Goal: Task Accomplishment & Management: Manage account settings

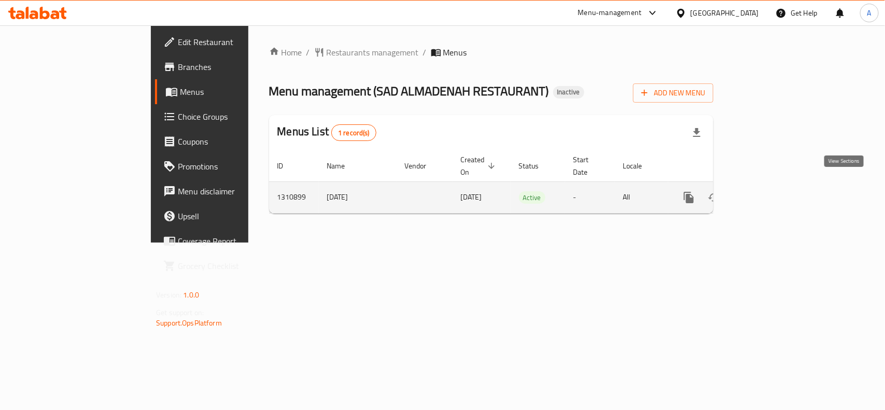
click at [776, 189] on link "enhanced table" at bounding box center [763, 197] width 25 height 25
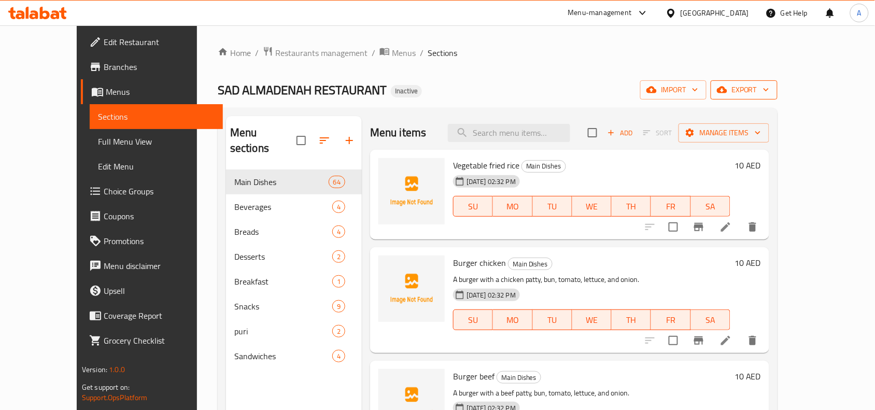
click at [769, 92] on span "export" at bounding box center [744, 89] width 50 height 13
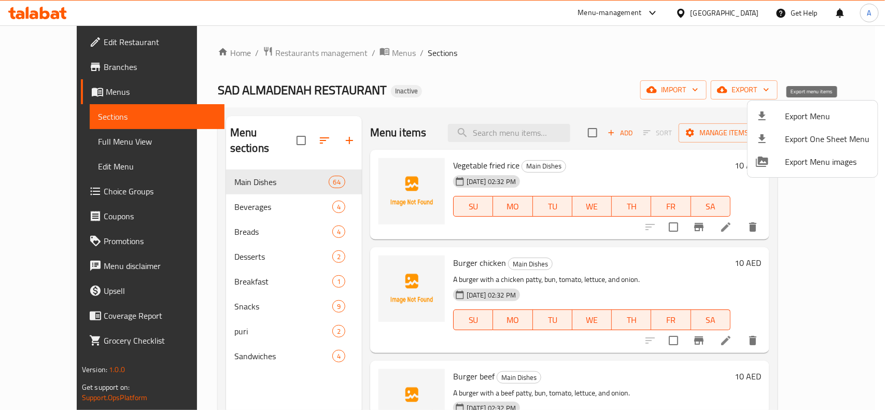
click at [814, 105] on li "Export Menu" at bounding box center [812, 116] width 130 height 23
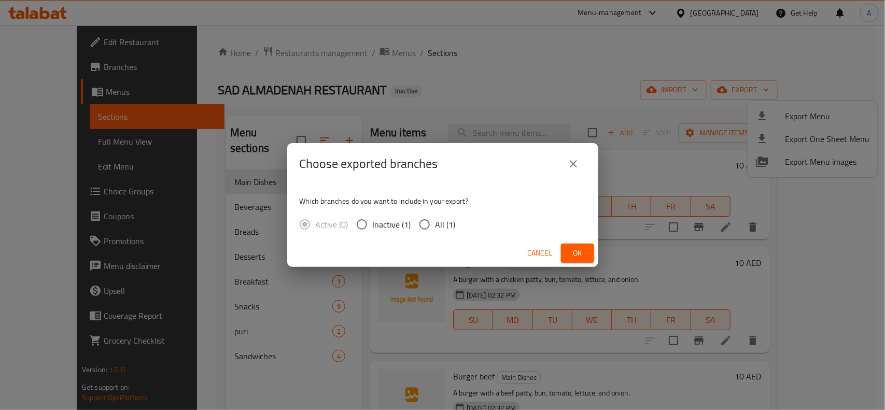
click at [435, 224] on span "All (1)" at bounding box center [445, 224] width 20 height 12
click at [434, 224] on input "All (1)" at bounding box center [425, 225] width 22 height 22
radio input "true"
click at [578, 257] on span "Ok" at bounding box center [577, 253] width 17 height 13
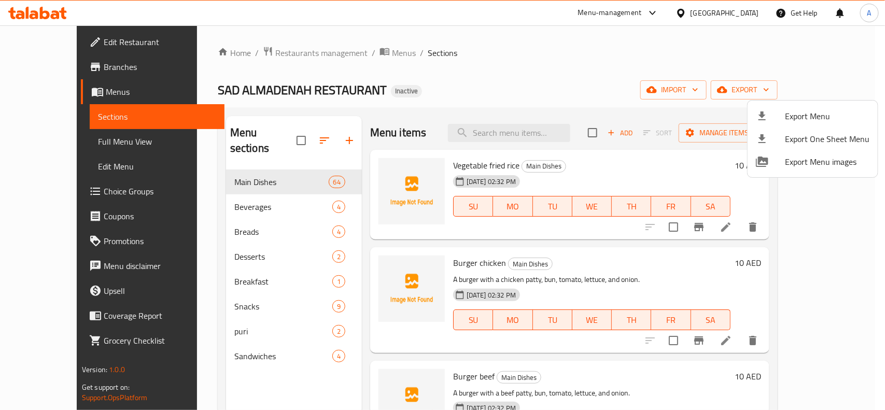
click at [500, 76] on div at bounding box center [442, 205] width 885 height 410
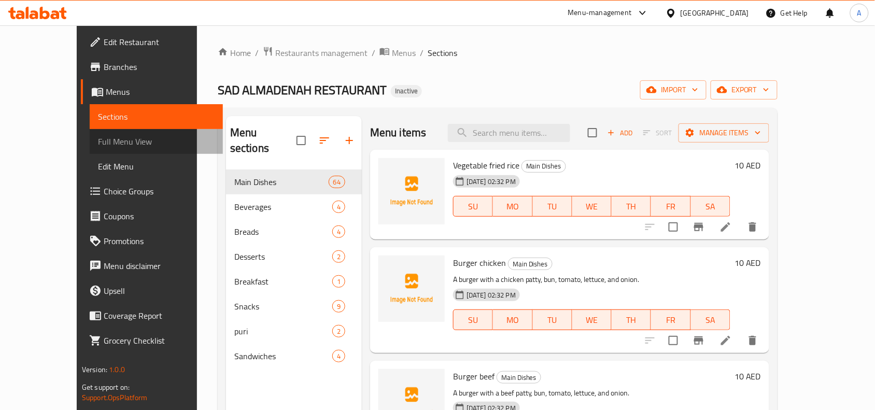
click at [90, 150] on link "Full Menu View" at bounding box center [156, 141] width 133 height 25
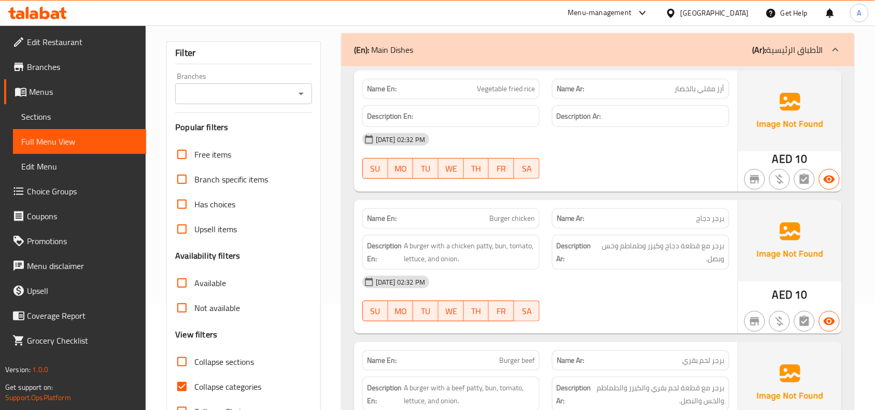
scroll to position [194, 0]
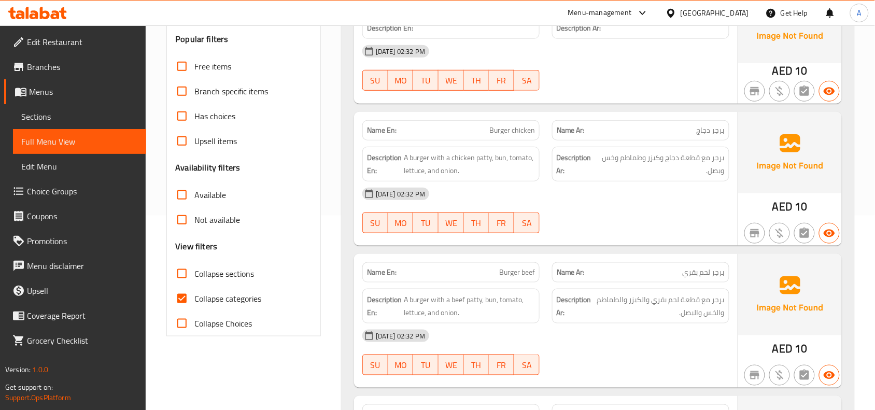
click at [177, 298] on input "Collapse categories" at bounding box center [181, 298] width 25 height 25
checkbox input "false"
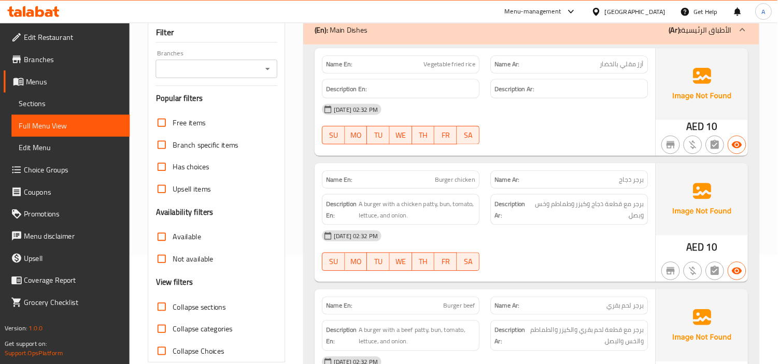
scroll to position [0, 0]
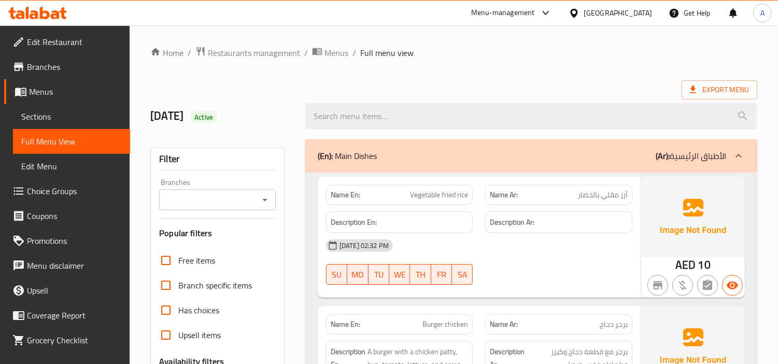
drag, startPoint x: 874, startPoint y: 1, endPoint x: 536, endPoint y: 64, distance: 343.8
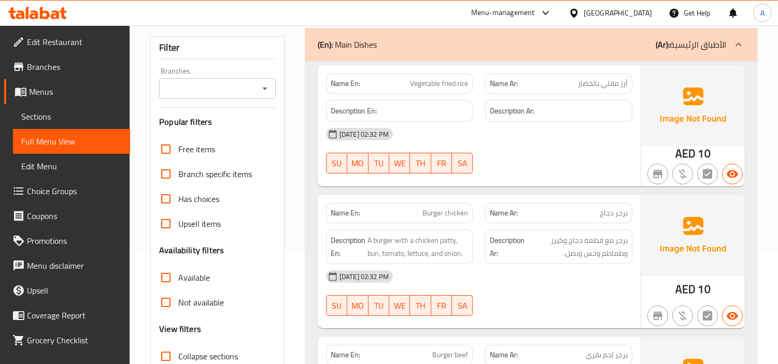
scroll to position [115, 0]
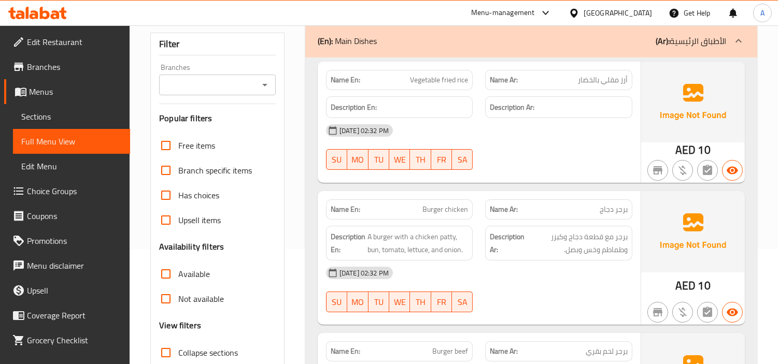
click at [308, 30] on div "(En): Main Dishes (Ar): الأطباق الرئيسية" at bounding box center [531, 40] width 452 height 33
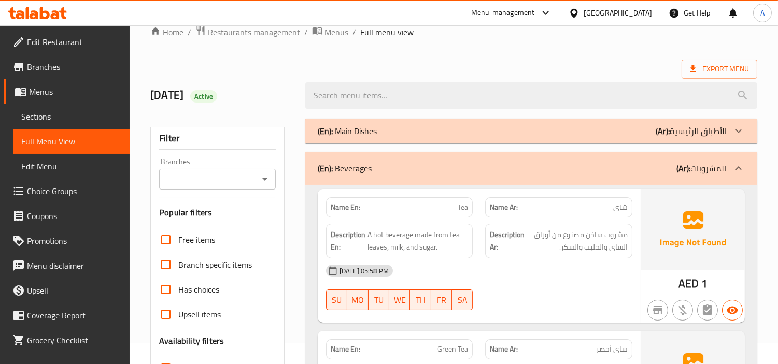
scroll to position [0, 0]
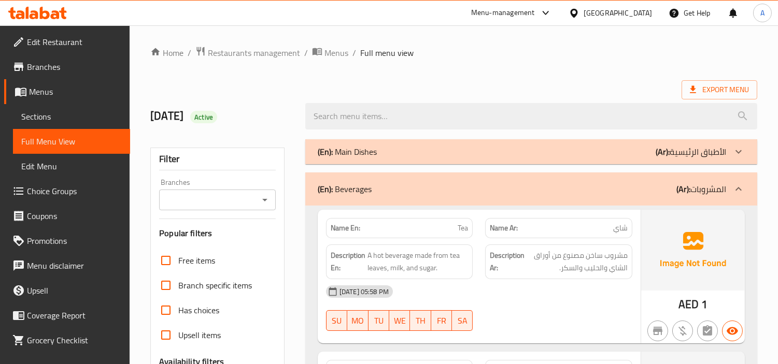
click at [374, 154] on p "(En): Main Dishes" at bounding box center [347, 152] width 59 height 12
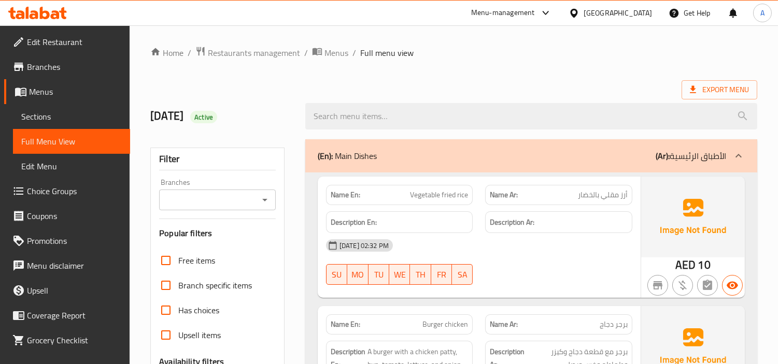
click at [444, 201] on div "Name En: Vegetable fried rice" at bounding box center [399, 195] width 147 height 20
copy span "Vegetable fried rice"
click at [444, 327] on span "Burger chicken" at bounding box center [445, 324] width 46 height 11
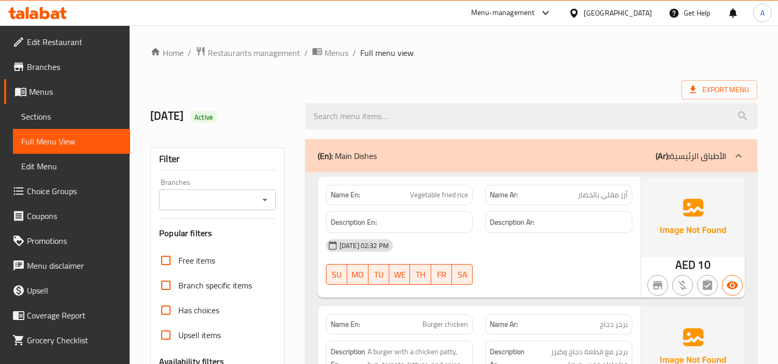
click at [444, 327] on span "Burger chicken" at bounding box center [445, 324] width 46 height 11
copy span "Burger chicken"
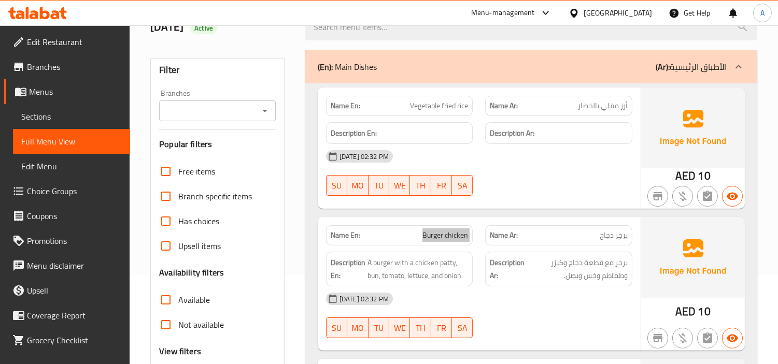
scroll to position [173, 0]
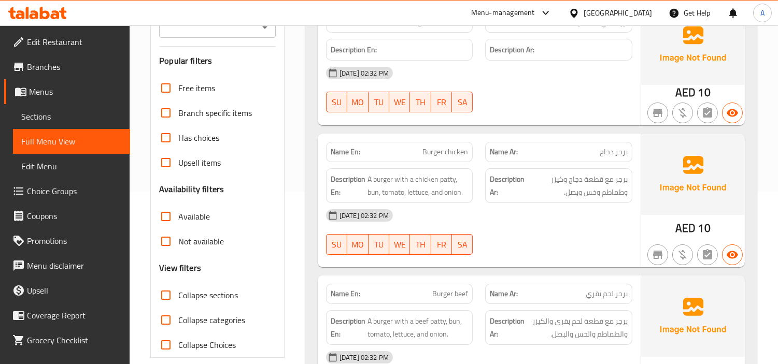
click at [517, 242] on div "[DATE] 02:32 PM SU MO TU WE TH FR SA" at bounding box center [479, 232] width 319 height 58
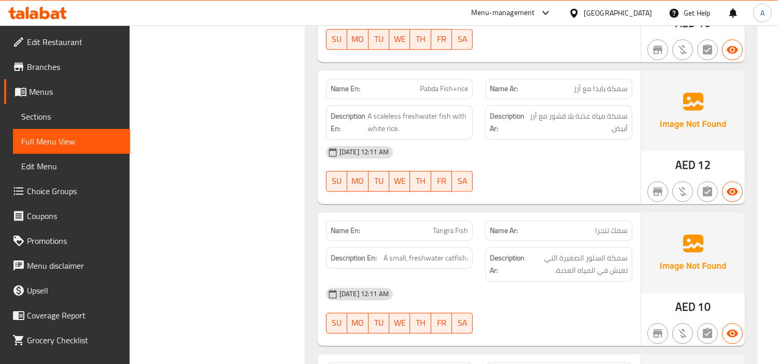
scroll to position [5755, 0]
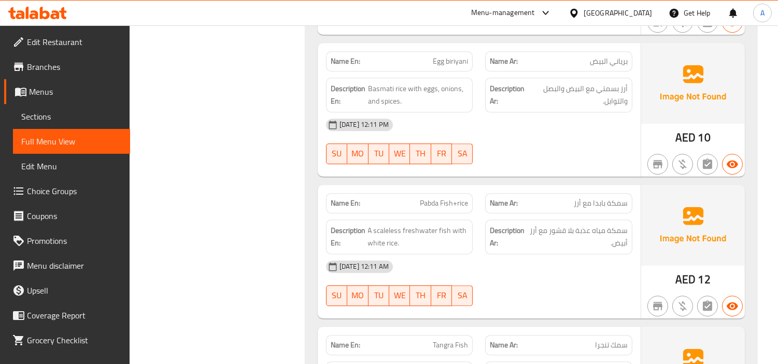
click at [496, 167] on div at bounding box center [559, 164] width 160 height 12
click at [513, 149] on div "[DATE] 12:11 PM SU MO TU WE TH FR SA" at bounding box center [479, 141] width 319 height 58
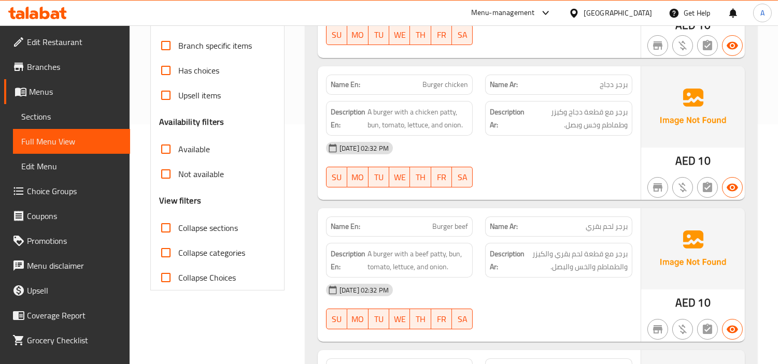
scroll to position [0, 0]
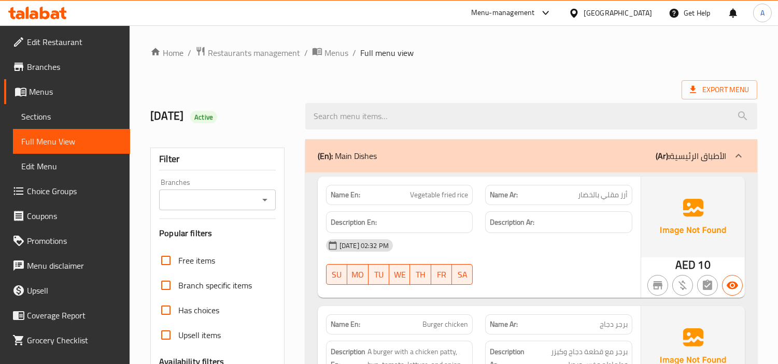
click at [54, 122] on span "Sections" at bounding box center [71, 116] width 101 height 12
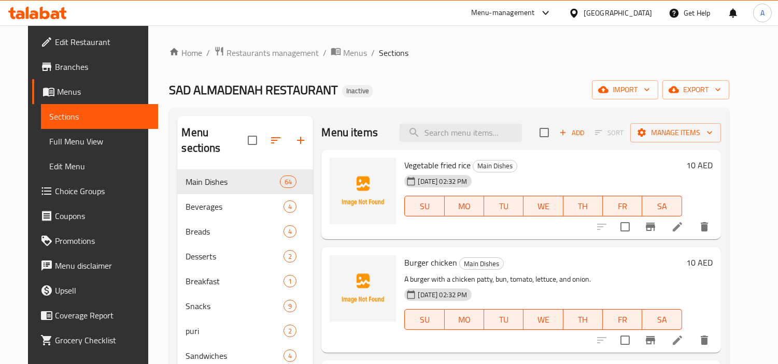
click at [749, 53] on div "Home / Restaurants management / Menus / Sections SAD ALMADENAH RESTAURANT Inact…" at bounding box center [448, 267] width 601 height 485
click at [438, 136] on input "search" at bounding box center [461, 133] width 122 height 18
paste input "Katla fish"
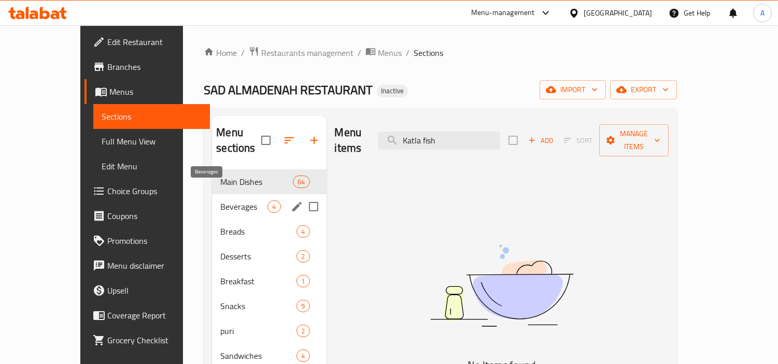
type input "Katla fish"
click at [220, 201] on span "Beverages" at bounding box center [243, 207] width 47 height 12
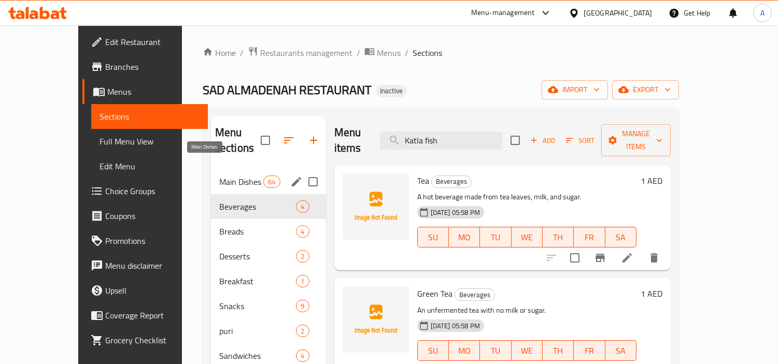
click at [219, 176] on span "Main Dishes" at bounding box center [241, 182] width 44 height 12
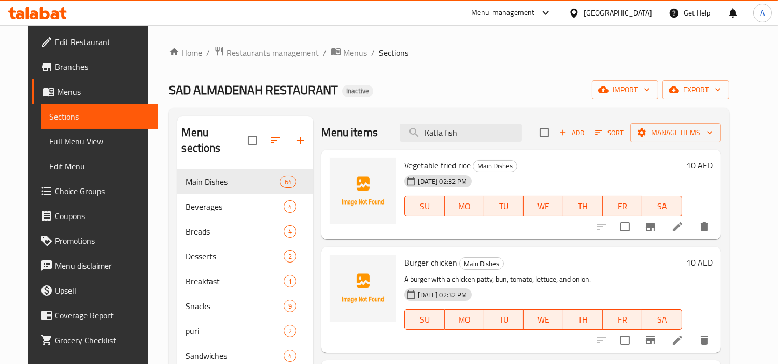
click at [506, 94] on div "SAD ALMADENAH RESTAURANT Inactive import export" at bounding box center [449, 89] width 560 height 19
click at [586, 132] on span "Add" at bounding box center [572, 133] width 28 height 12
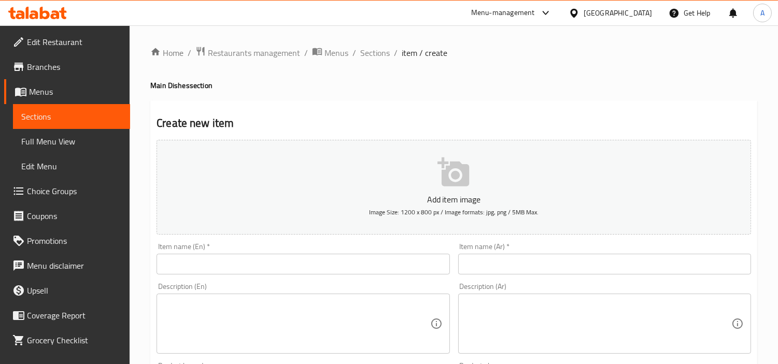
click at [220, 269] on input "text" at bounding box center [303, 264] width 293 height 21
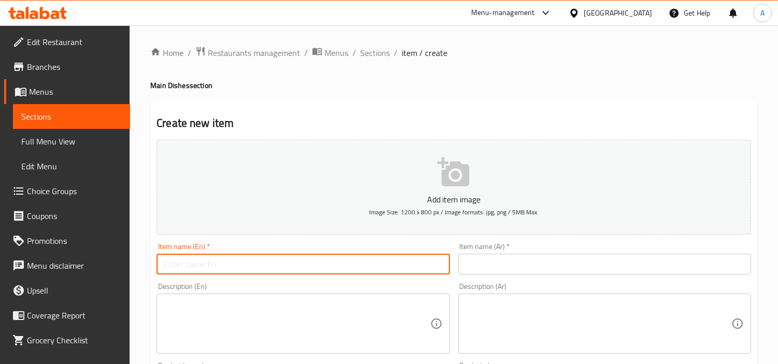
paste input "Katla fish"
type input "Katla fish"
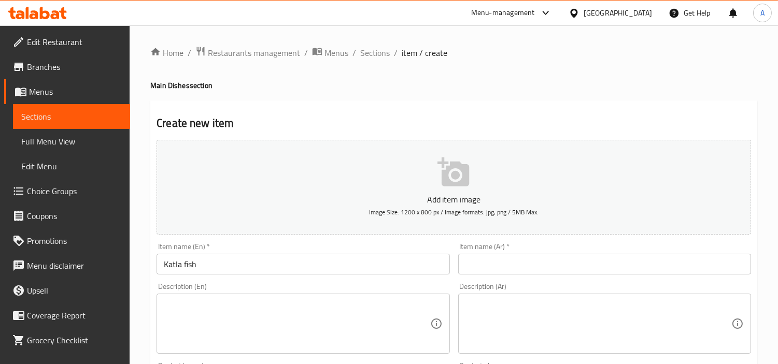
click at [314, 314] on textarea at bounding box center [297, 324] width 266 height 49
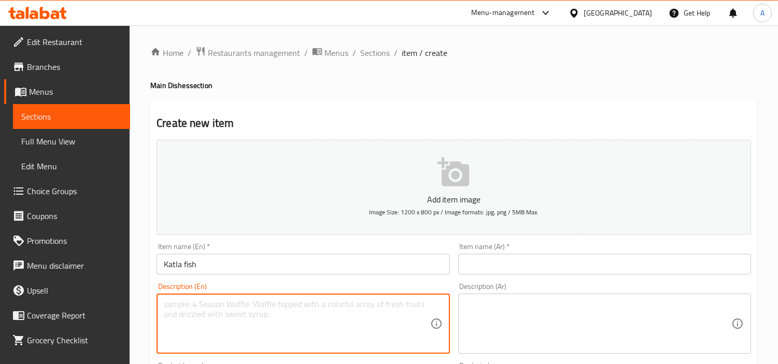
paste textarea "A large, bony freshwater carp."
click at [314, 314] on textarea "A large, bony freshwater carp." at bounding box center [297, 324] width 266 height 49
type textarea "A large, bony freshwater carp."
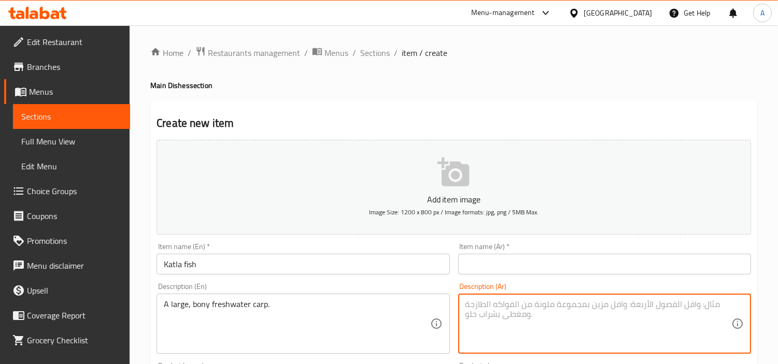
click at [527, 306] on textarea at bounding box center [598, 324] width 266 height 49
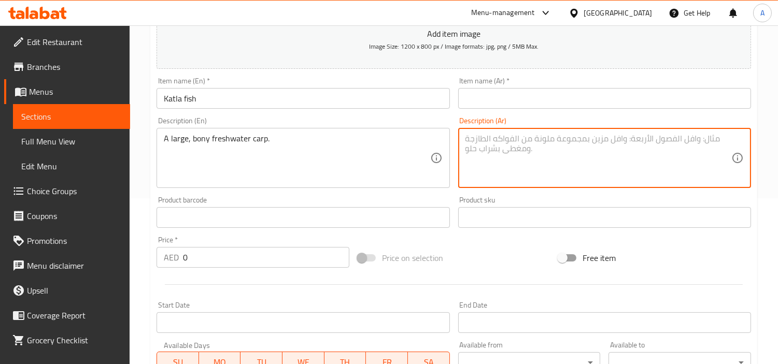
scroll to position [173, 0]
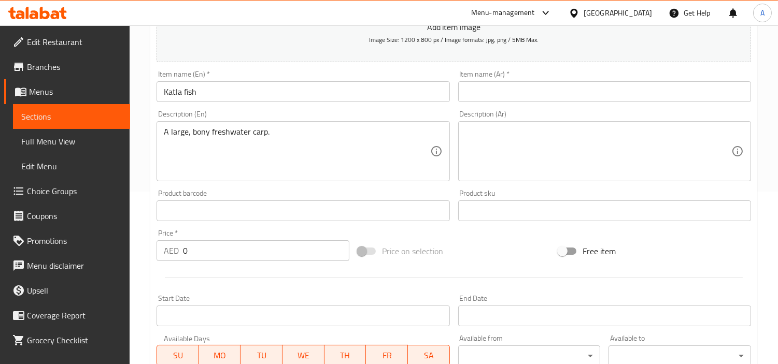
click at [511, 240] on div "Price on selection" at bounding box center [453, 251] width 201 height 28
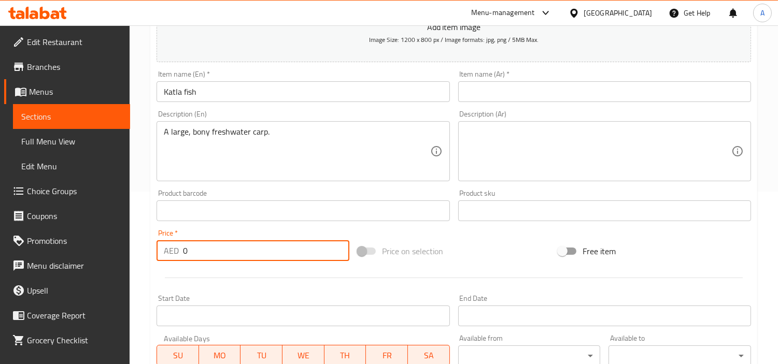
drag, startPoint x: 189, startPoint y: 258, endPoint x: 178, endPoint y: 254, distance: 11.3
click at [178, 254] on div "AED 0 Price *" at bounding box center [253, 250] width 193 height 21
type input "10"
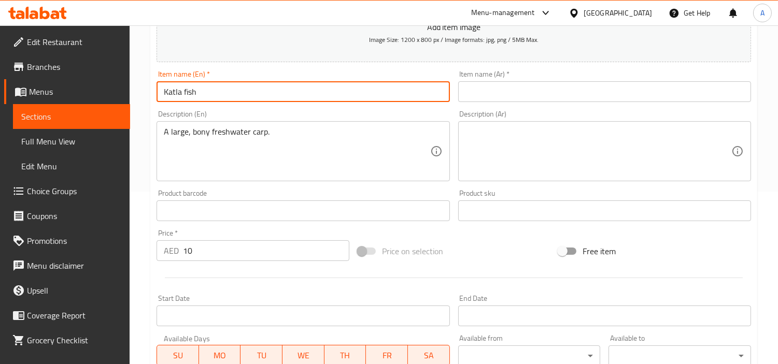
click at [246, 95] on input "Katla fish" at bounding box center [303, 91] width 293 height 21
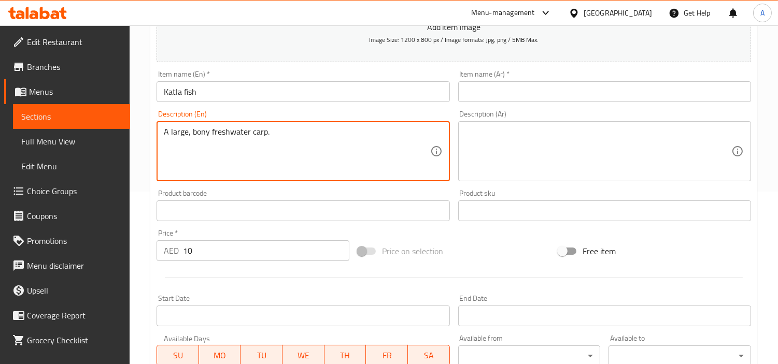
click at [254, 132] on textarea "A large, bony freshwater carp." at bounding box center [297, 151] width 266 height 49
click at [475, 87] on input "text" at bounding box center [604, 91] width 293 height 21
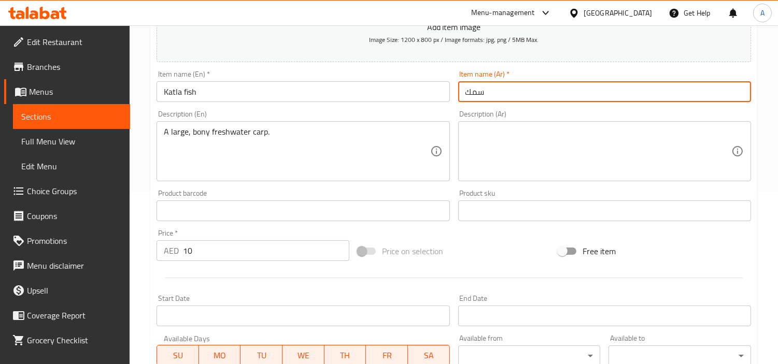
paste input "كاتلا"
type input "سمك كاتلا"
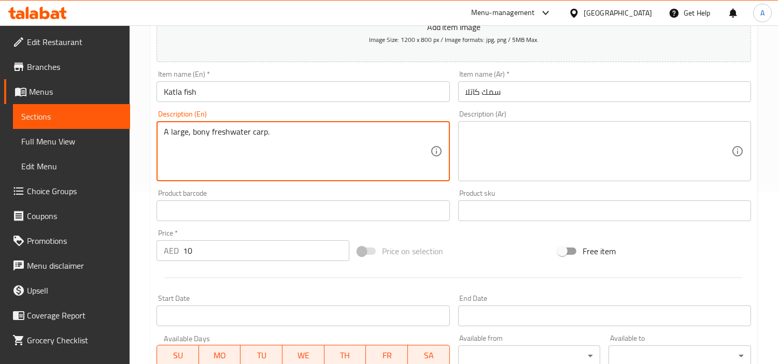
click at [282, 130] on textarea "A large, bony freshwater carp." at bounding box center [297, 151] width 266 height 49
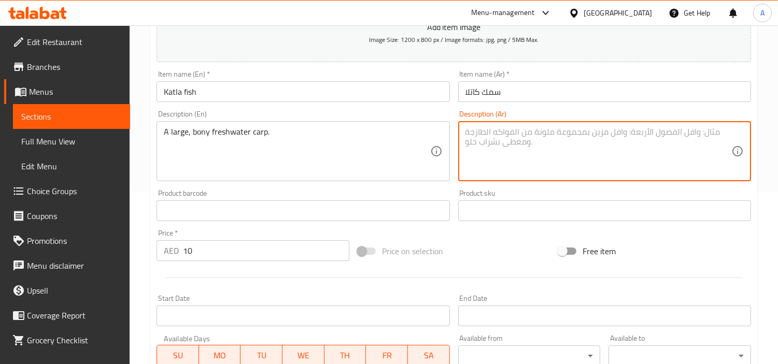
click at [578, 165] on textarea at bounding box center [598, 151] width 266 height 49
paste textarea "سمكة شبوط كبيرة وعظمية تعيش في المياه العذبة."
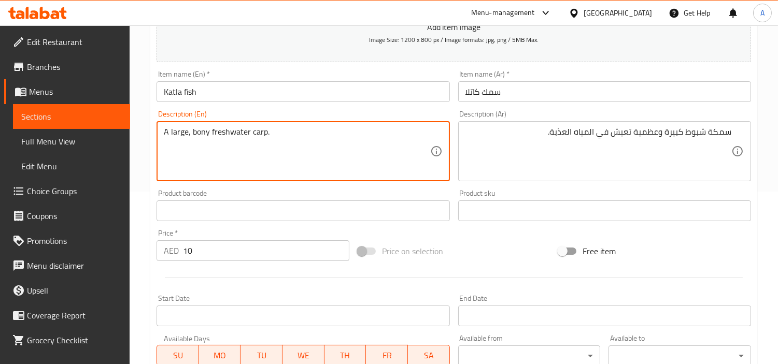
click at [253, 139] on textarea "A large, bony freshwater carp." at bounding box center [297, 151] width 266 height 49
click at [233, 130] on textarea "A large, bony freshwater carp." at bounding box center [297, 151] width 266 height 49
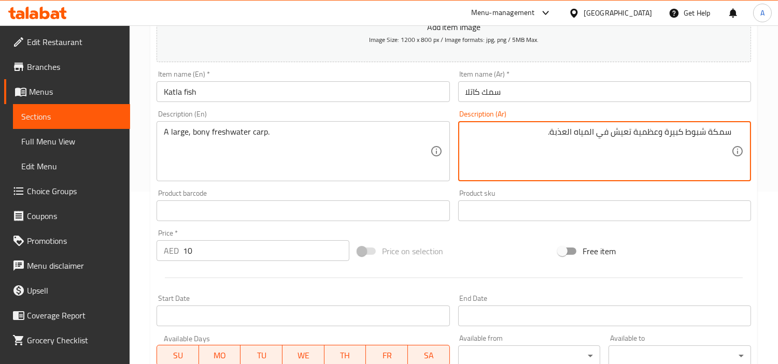
click at [723, 130] on textarea "سمكة شبوط كبيرة وعظمية تعيش في المياه العذبة." at bounding box center [598, 151] width 266 height 49
type textarea "شبوط كبيرة وعظمية تعيش في المياه العذبة."
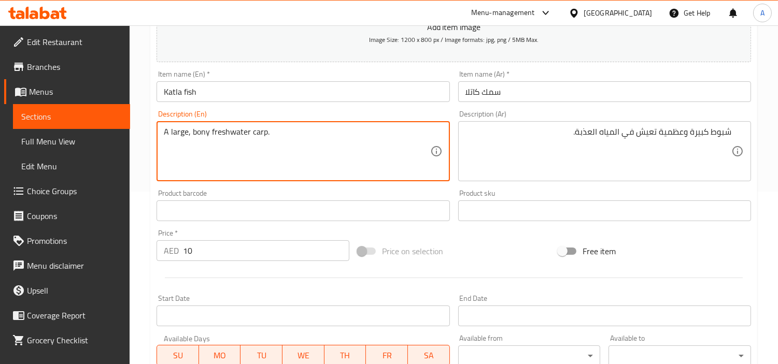
click at [222, 127] on textarea "A large, bony freshwater carp." at bounding box center [297, 151] width 266 height 49
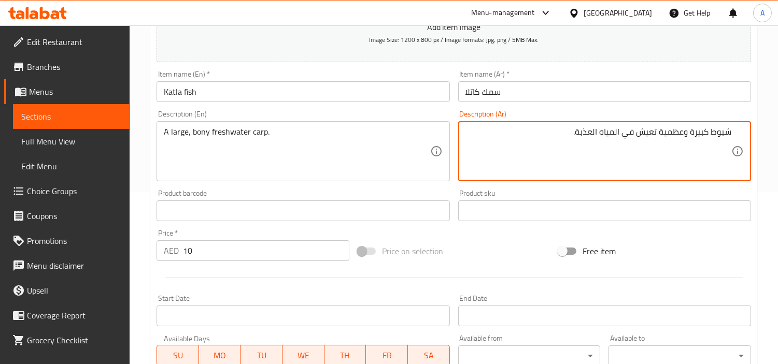
click at [590, 133] on textarea "شبوط كبيرة وعظمية تعيش في المياه العذبة." at bounding box center [598, 151] width 266 height 49
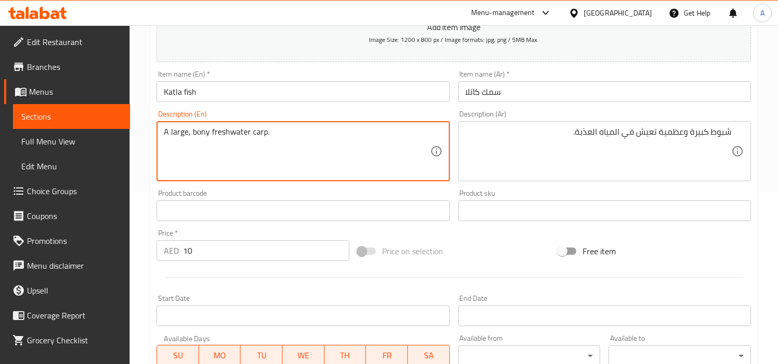
click at [225, 138] on textarea "A large, bony freshwater carp." at bounding box center [297, 151] width 266 height 49
click at [561, 94] on input "سمك كاتلا" at bounding box center [604, 91] width 293 height 21
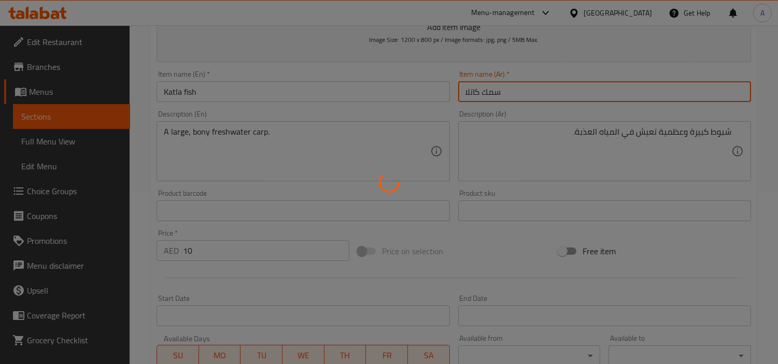
type input "0"
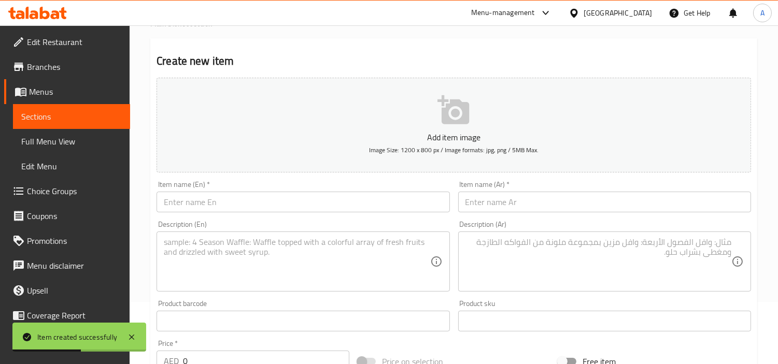
scroll to position [0, 0]
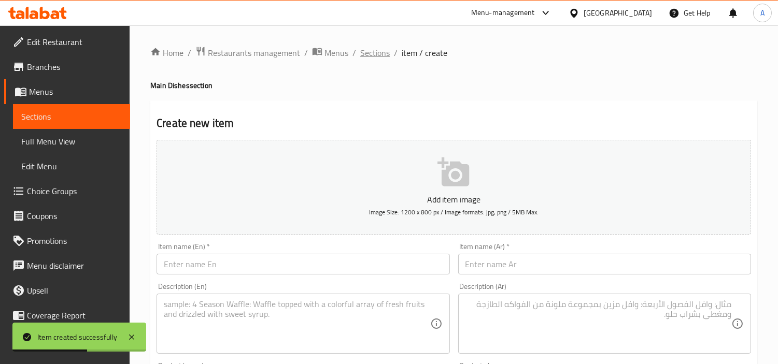
click at [370, 54] on span "Sections" at bounding box center [375, 53] width 30 height 12
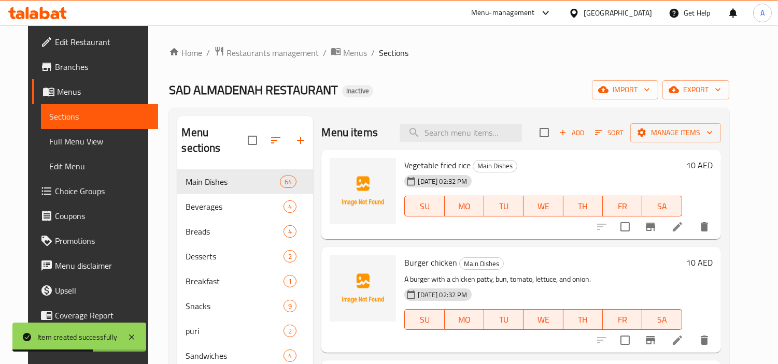
click at [442, 131] on input "search" at bounding box center [461, 133] width 122 height 18
paste input "Katla fish+rice"
drag, startPoint x: 509, startPoint y: 136, endPoint x: 524, endPoint y: 133, distance: 15.3
click at [522, 133] on input "Katla fish+rice" at bounding box center [461, 133] width 122 height 18
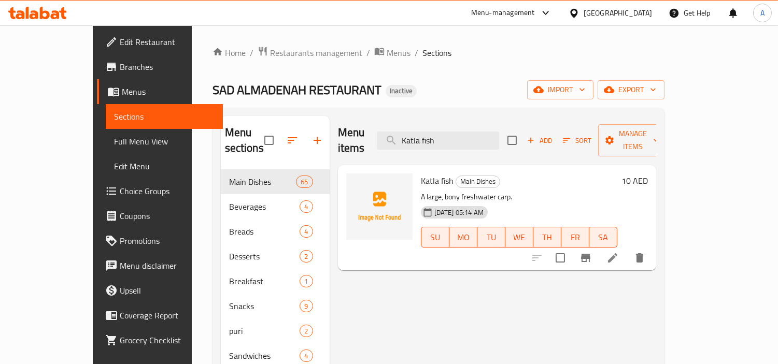
type input "Katla fish"
drag, startPoint x: 436, startPoint y: 87, endPoint x: 520, endPoint y: 111, distance: 87.4
click at [436, 87] on div "SAD ALMADENAH RESTAURANT Inactive import export" at bounding box center [438, 89] width 452 height 19
click at [556, 134] on button "Add" at bounding box center [539, 141] width 33 height 16
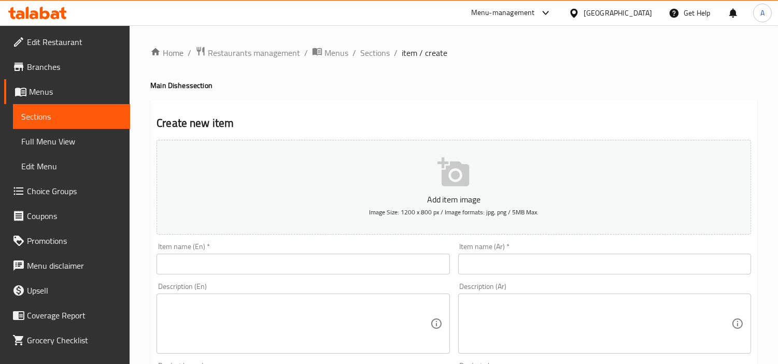
click at [246, 267] on input "text" at bounding box center [303, 264] width 293 height 21
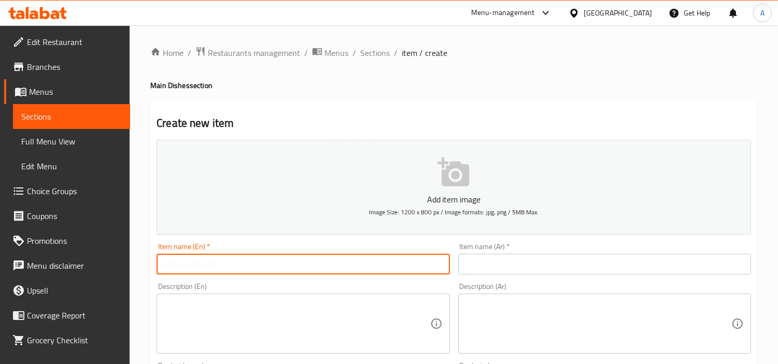
paste input "Katla fish+rice"
type input "Katla fish+rice"
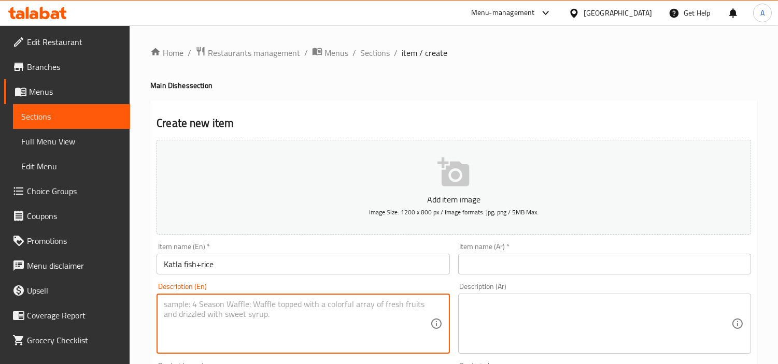
click at [298, 325] on textarea at bounding box center [297, 324] width 266 height 49
paste textarea "A large, bony freshwater carp with white rice."
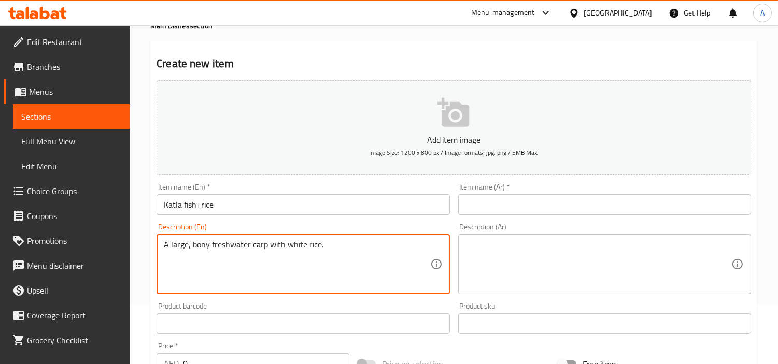
scroll to position [115, 0]
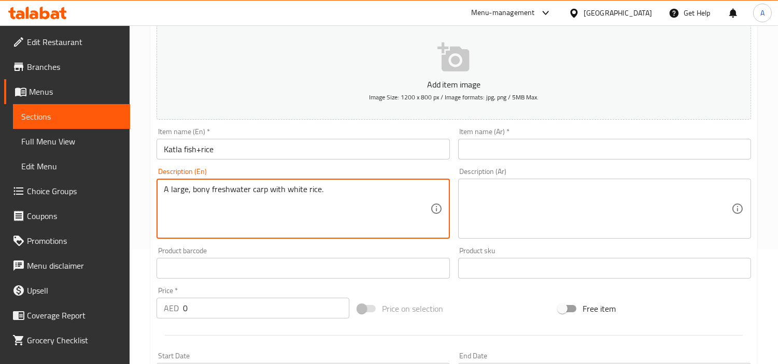
type textarea "A large, bony freshwater carp with white rice."
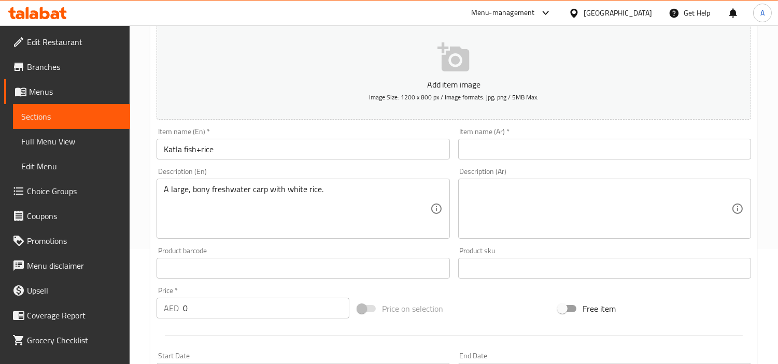
drag, startPoint x: 417, startPoint y: 143, endPoint x: 387, endPoint y: 188, distance: 54.1
click at [417, 143] on input "Katla fish+rice" at bounding box center [303, 149] width 293 height 21
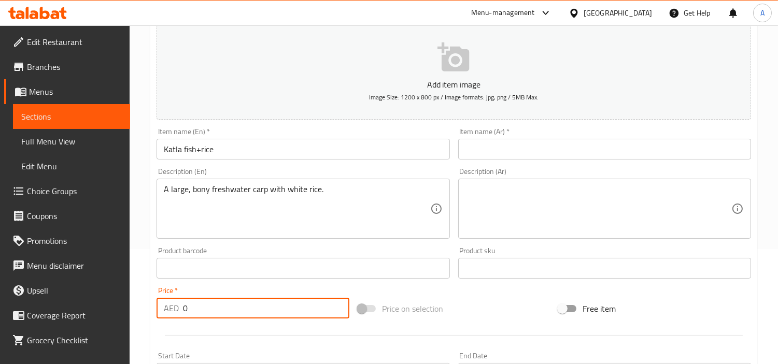
drag, startPoint x: 192, startPoint y: 314, endPoint x: 183, endPoint y: 314, distance: 8.8
click at [183, 314] on input "0" at bounding box center [266, 308] width 166 height 21
type input "12"
click at [234, 148] on input "Katla fish+rice" at bounding box center [303, 149] width 293 height 21
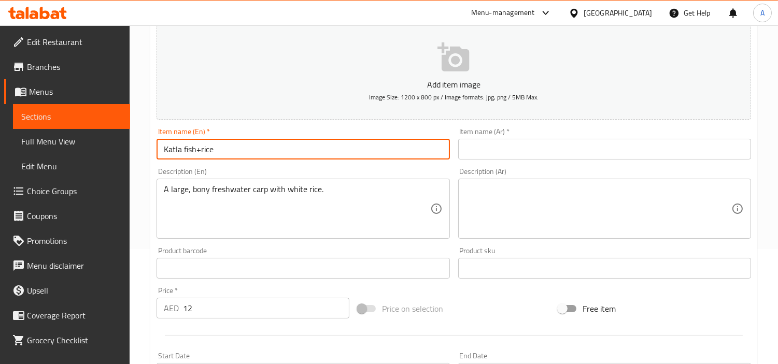
click at [234, 148] on input "Katla fish+rice" at bounding box center [303, 149] width 293 height 21
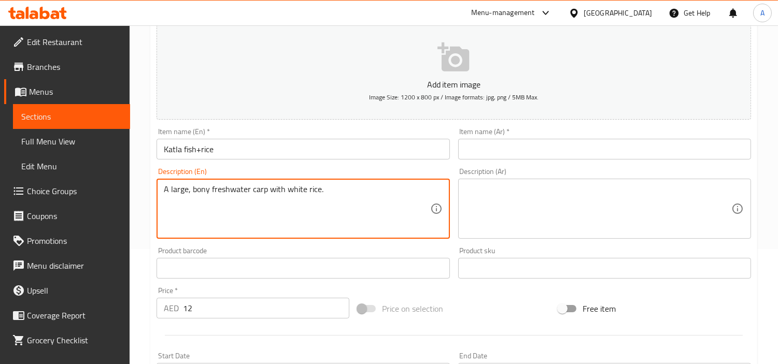
click at [236, 195] on textarea "A large, bony freshwater carp with white rice." at bounding box center [297, 208] width 266 height 49
click at [550, 209] on textarea at bounding box center [598, 208] width 266 height 49
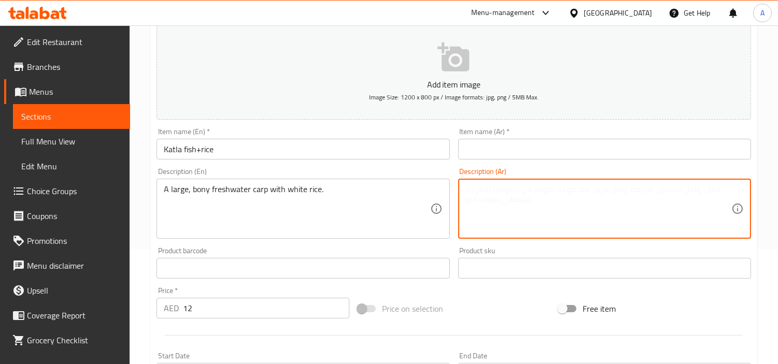
paste textarea "سمكة شبوط كبيرة عظمية تعيش في المياه العذبة مع الأرز الأبيض."
click at [722, 191] on textarea "سمكة شبوط كبيرة عظمية تعيش في المياه العذبة مع الأرز الأبيض." at bounding box center [598, 208] width 266 height 49
type textarea "شبوط كبيرة عظمية تعيش في المياه العذبة مع الأرز الأبيض."
click at [244, 148] on input "Katla fish+rice" at bounding box center [303, 149] width 293 height 21
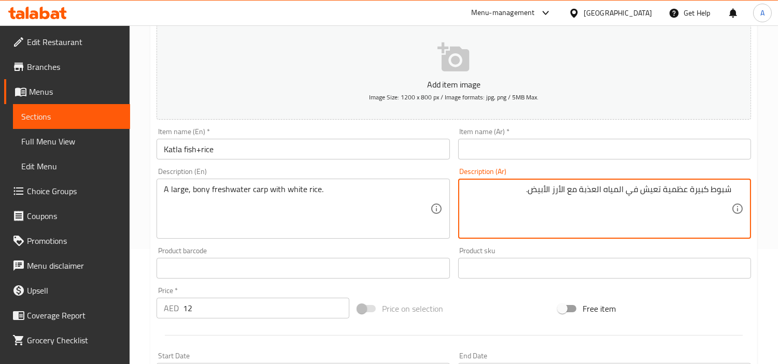
click at [244, 148] on input "Katla fish+rice" at bounding box center [303, 149] width 293 height 21
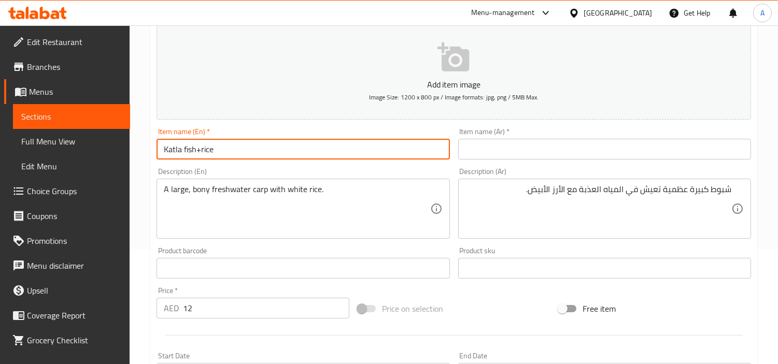
click at [244, 148] on input "Katla fish+rice" at bounding box center [303, 149] width 293 height 21
click at [552, 148] on input "text" at bounding box center [604, 149] width 293 height 21
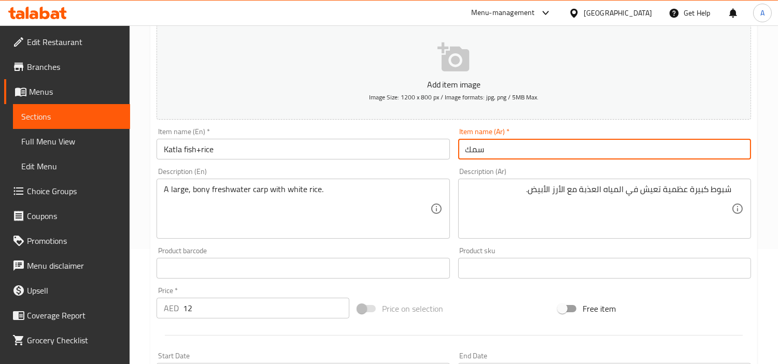
paste input "كاتلا"
type input "سمك كاتلا + ارز"
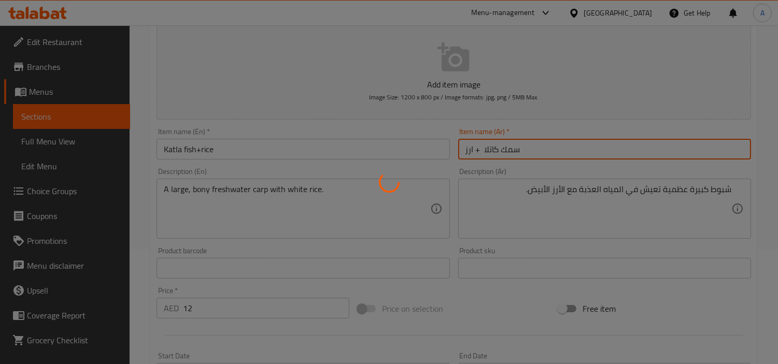
type input "0"
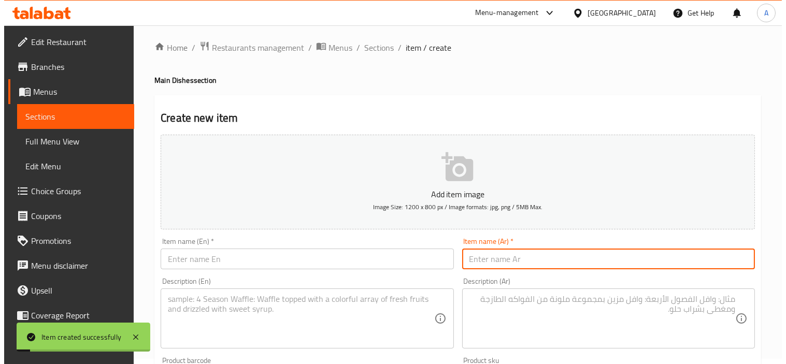
scroll to position [0, 0]
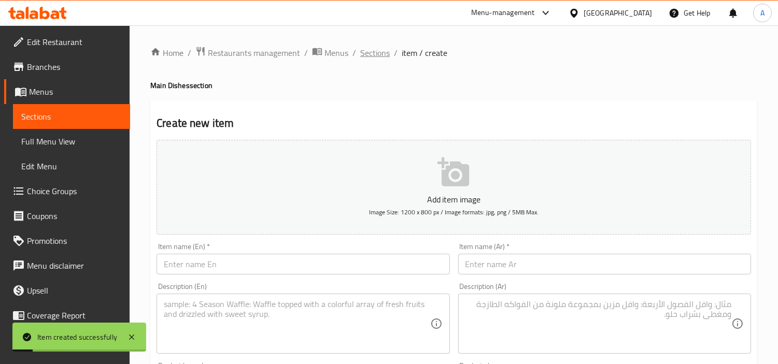
click at [364, 56] on span "Sections" at bounding box center [375, 53] width 30 height 12
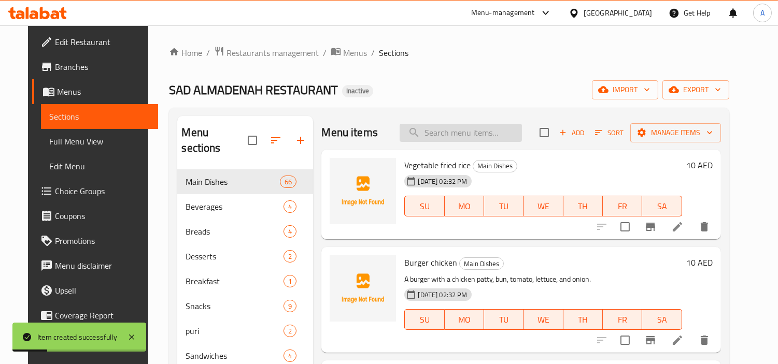
click at [443, 133] on input "search" at bounding box center [461, 133] width 122 height 18
paste input "Karpu fish"
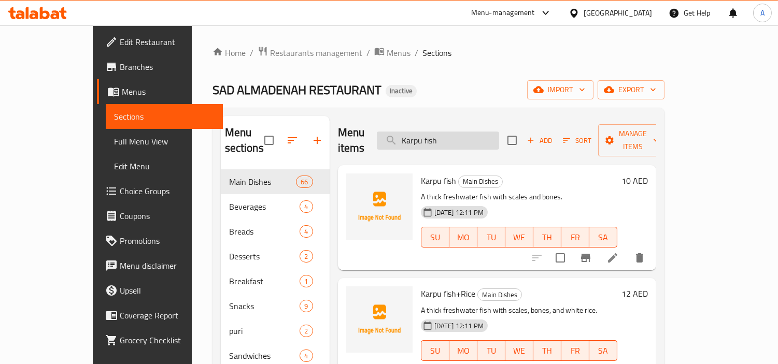
click at [453, 136] on input "Karpu fish" at bounding box center [438, 141] width 122 height 18
paste input "Mutton Biryani"
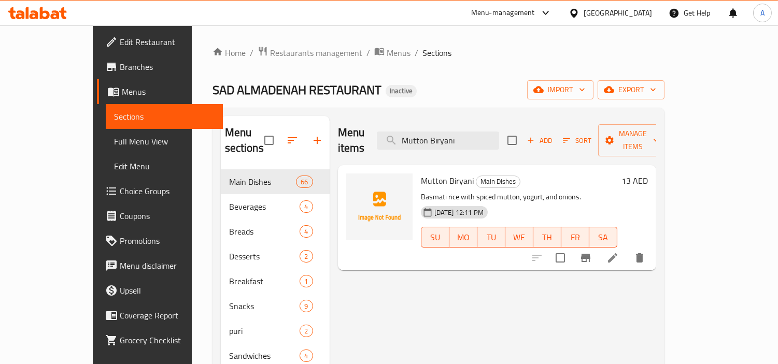
click at [450, 95] on div "SAD ALMADENAH RESTAURANT Inactive import export" at bounding box center [438, 89] width 452 height 19
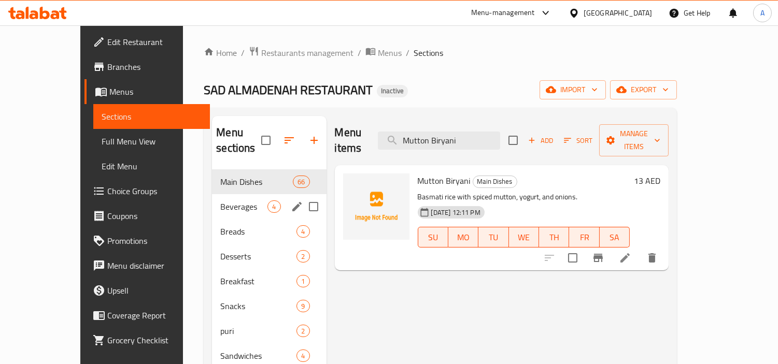
click at [220, 201] on span "Beverages" at bounding box center [243, 207] width 47 height 12
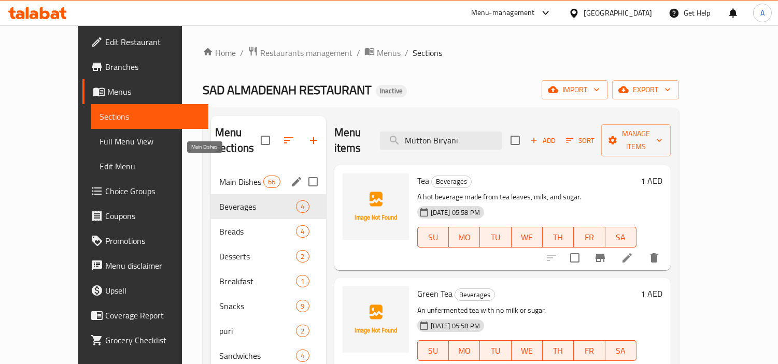
click at [219, 176] on span "Main Dishes" at bounding box center [241, 182] width 44 height 12
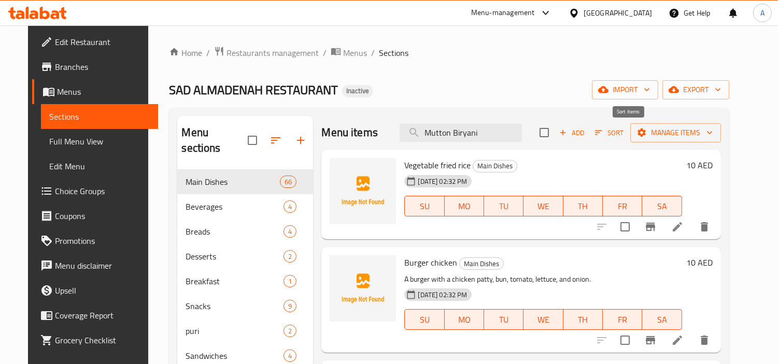
click at [611, 135] on span "Sort" at bounding box center [609, 133] width 42 height 16
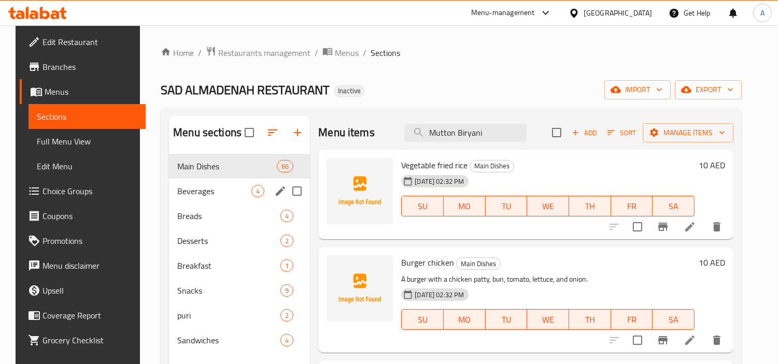
click at [177, 190] on span "Beverages" at bounding box center [214, 191] width 74 height 12
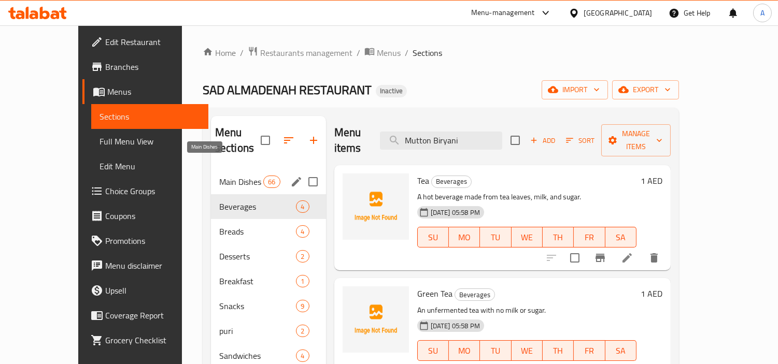
click at [219, 176] on span "Main Dishes" at bounding box center [241, 182] width 44 height 12
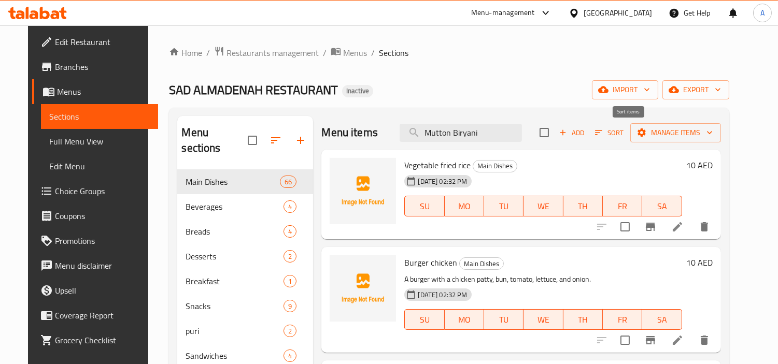
click at [623, 135] on span "Sort" at bounding box center [609, 133] width 29 height 12
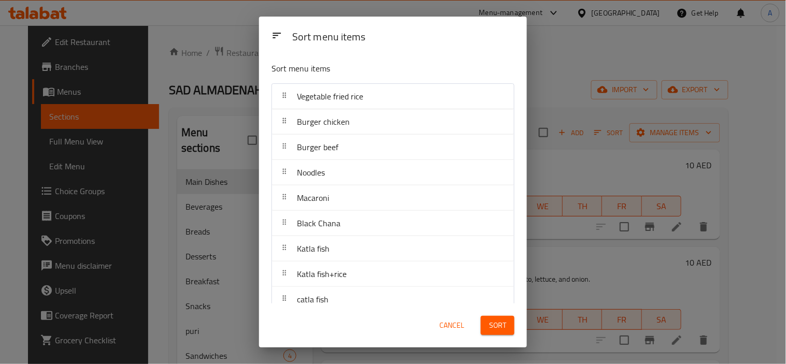
click at [425, 46] on div "Sort menu items" at bounding box center [403, 37] width 231 height 23
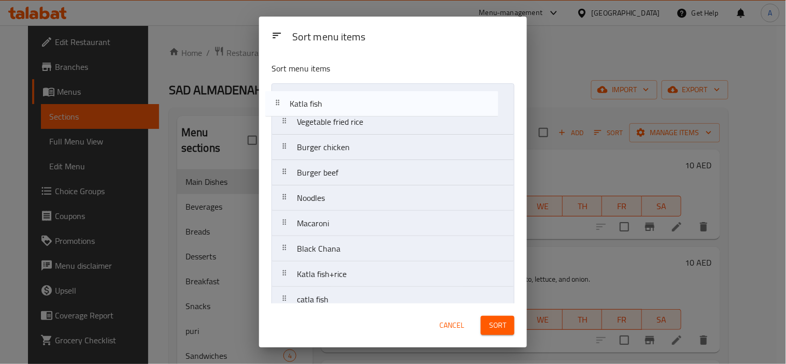
drag, startPoint x: 304, startPoint y: 251, endPoint x: 296, endPoint y: 100, distance: 151.5
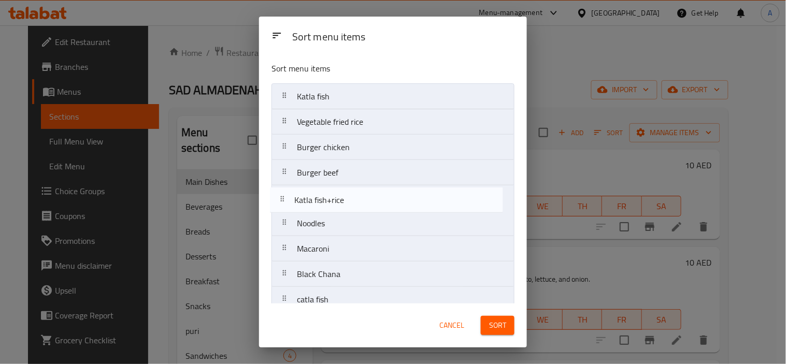
scroll to position [2, 0]
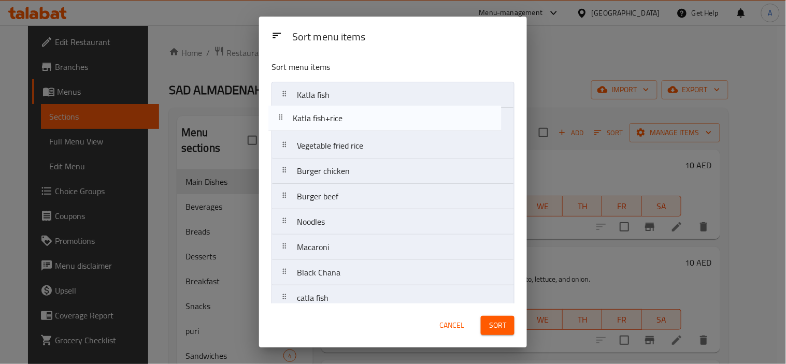
drag, startPoint x: 293, startPoint y: 197, endPoint x: 291, endPoint y: 116, distance: 81.9
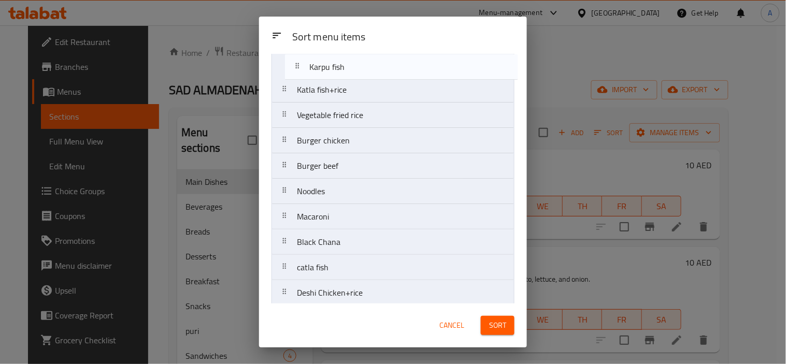
scroll to position [0, 0]
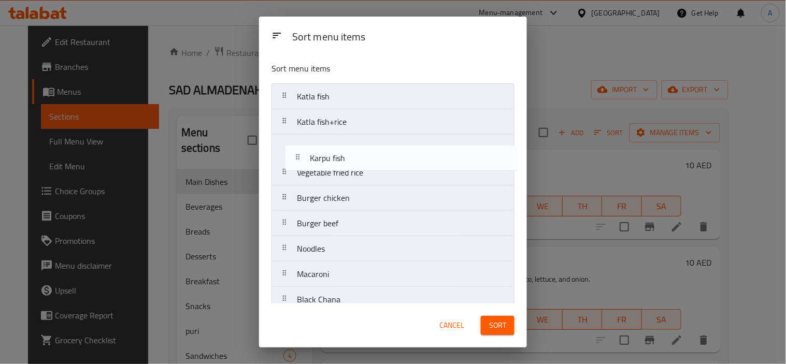
drag, startPoint x: 286, startPoint y: 181, endPoint x: 298, endPoint y: 158, distance: 26.9
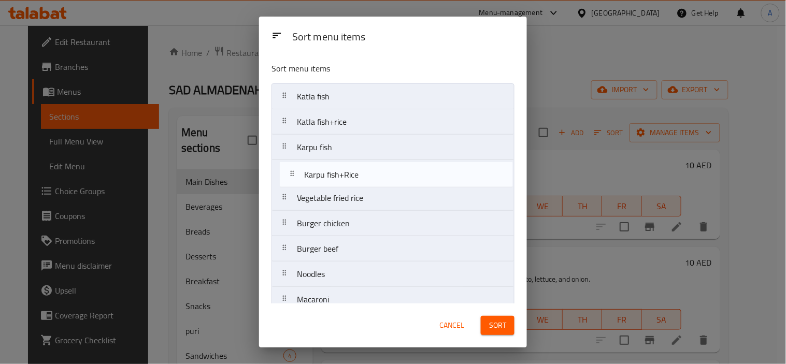
drag, startPoint x: 283, startPoint y: 185, endPoint x: 291, endPoint y: 168, distance: 18.6
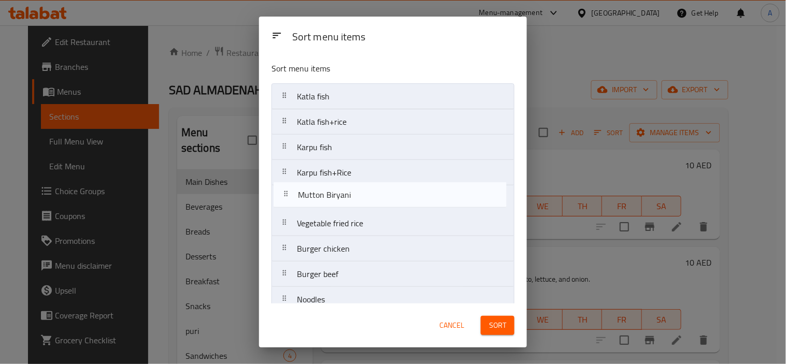
drag, startPoint x: 288, startPoint y: 239, endPoint x: 289, endPoint y: 193, distance: 45.6
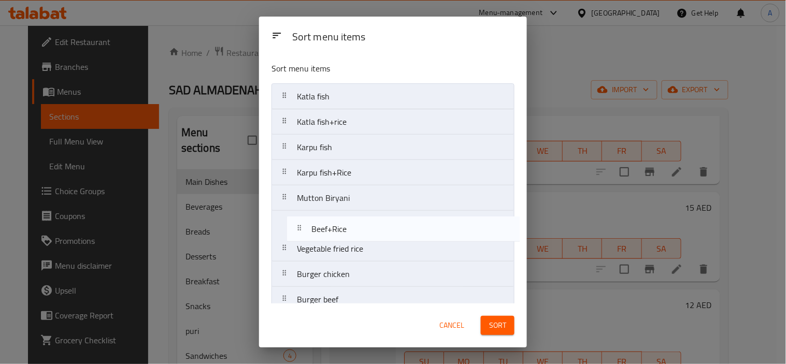
drag, startPoint x: 288, startPoint y: 181, endPoint x: 301, endPoint y: 224, distance: 45.1
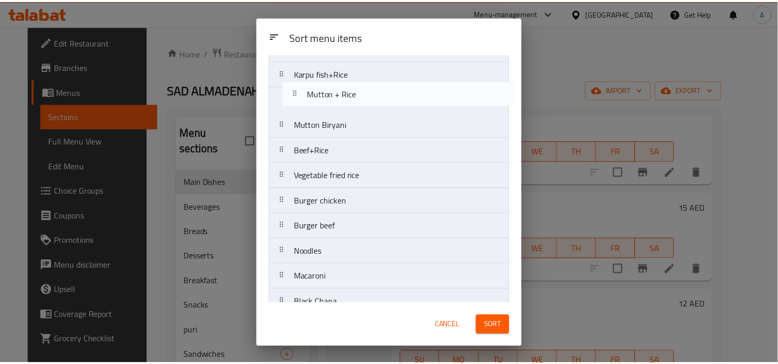
scroll to position [82, 0]
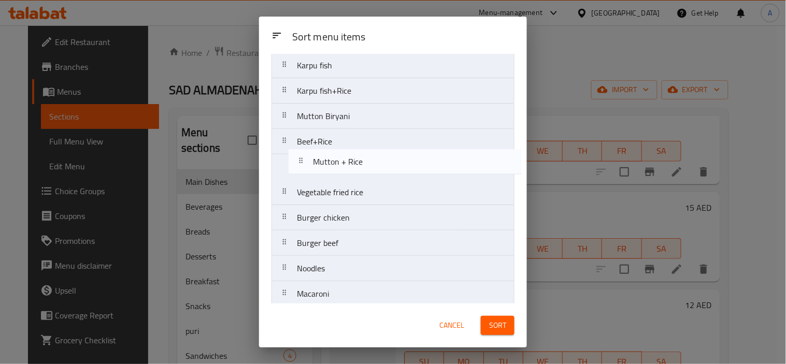
drag, startPoint x: 288, startPoint y: 178, endPoint x: 302, endPoint y: 154, distance: 27.8
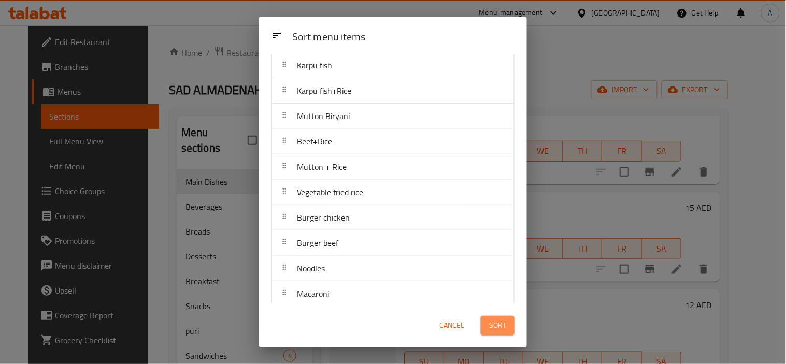
click at [498, 319] on span "Sort" at bounding box center [497, 325] width 17 height 13
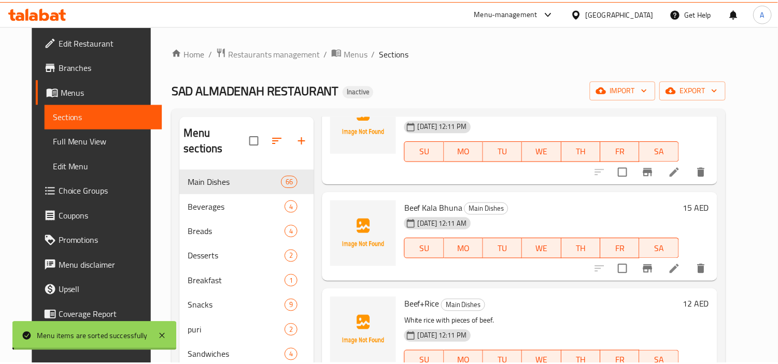
scroll to position [0, 0]
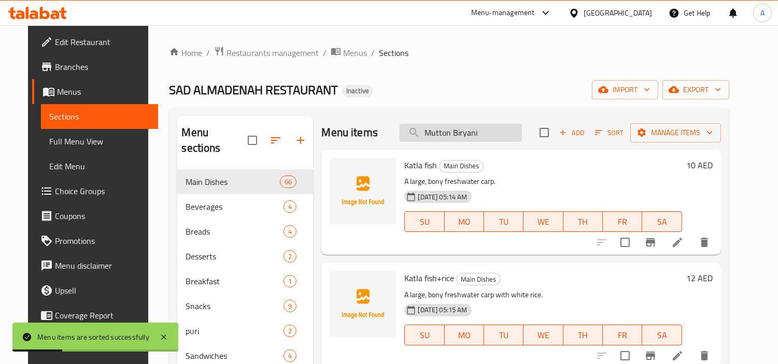
click at [455, 130] on input "Mutton Biryani" at bounding box center [461, 133] width 122 height 18
paste input "Chicke"
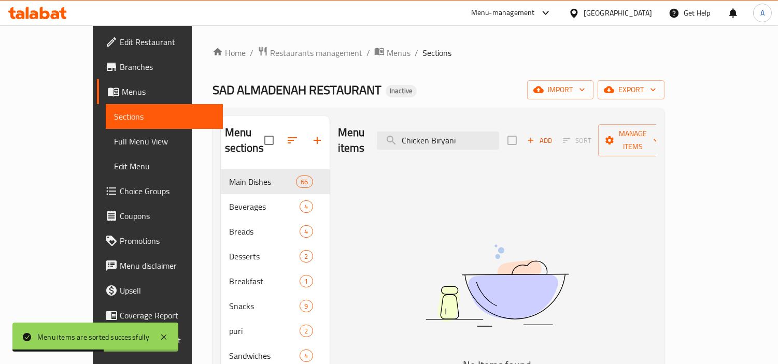
type input "Chicken Biryani"
click at [432, 94] on div "SAD ALMADENAH RESTAURANT Inactive import export" at bounding box center [438, 89] width 452 height 19
click at [535, 137] on icon "button" at bounding box center [530, 140] width 9 height 9
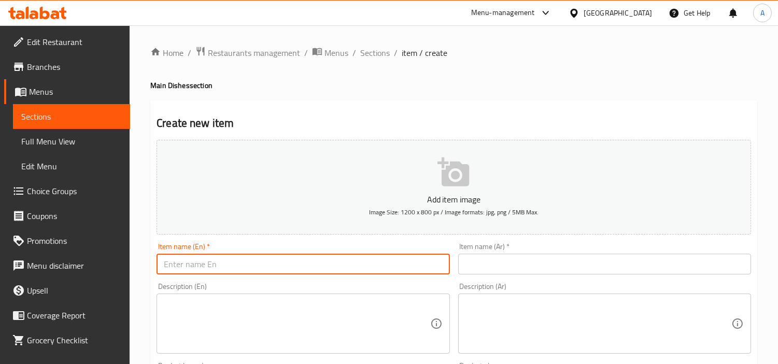
click at [218, 273] on input "text" at bounding box center [303, 264] width 293 height 21
paste input "Chicken Biryani"
type input "Chicken Biryani"
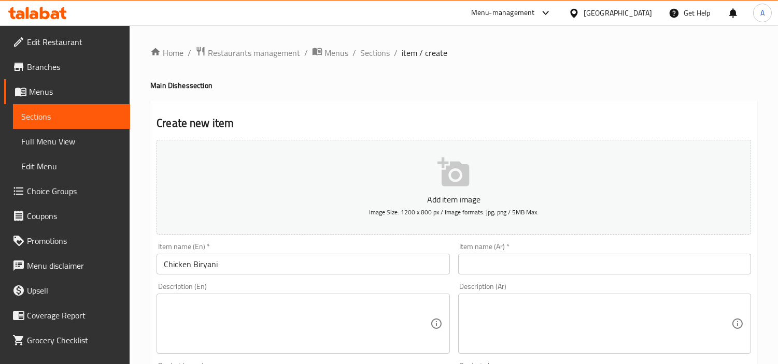
click at [310, 343] on textarea at bounding box center [297, 324] width 266 height 49
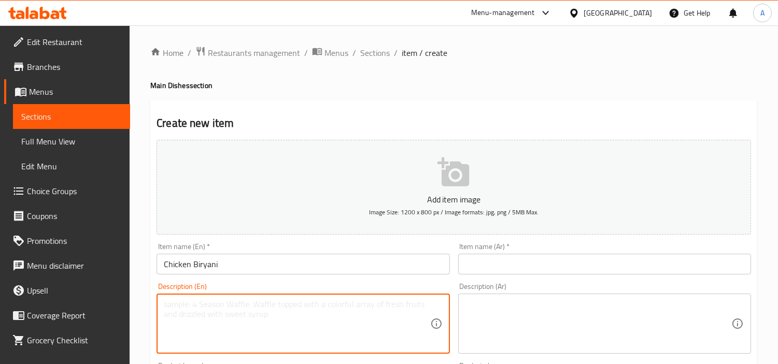
paste textarea "Basmati rice with spiced chicken, yogurt, and onions."
type textarea "Basmati rice with spiced chicken, yogurt, and onions."
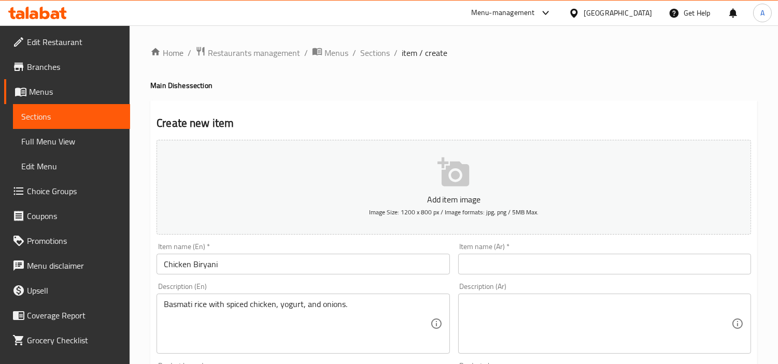
drag, startPoint x: 505, startPoint y: 309, endPoint x: 339, endPoint y: 335, distance: 167.9
click at [505, 309] on textarea at bounding box center [598, 324] width 266 height 49
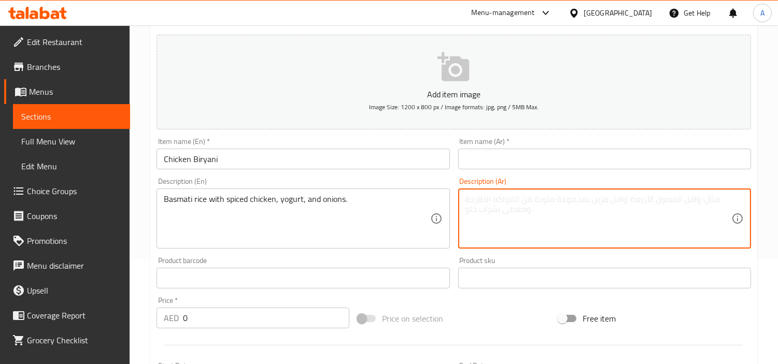
scroll to position [115, 0]
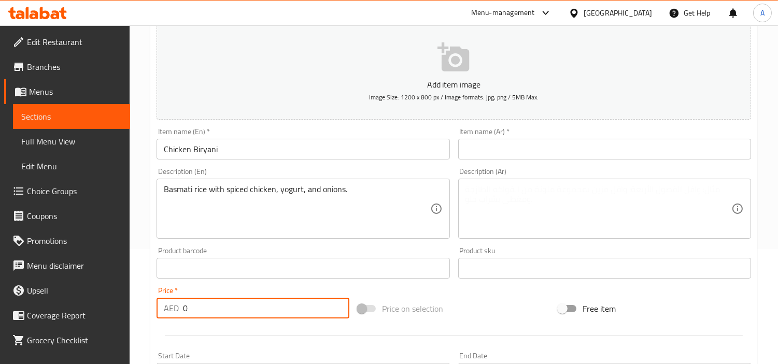
drag, startPoint x: 208, startPoint y: 312, endPoint x: 165, endPoint y: 305, distance: 44.1
click at [165, 305] on div "AED 0 Price *" at bounding box center [253, 308] width 193 height 21
type input "10"
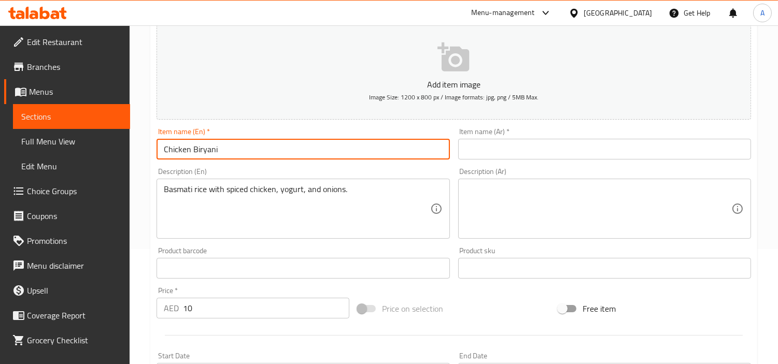
click at [204, 154] on input "Chicken Biryani" at bounding box center [303, 149] width 293 height 21
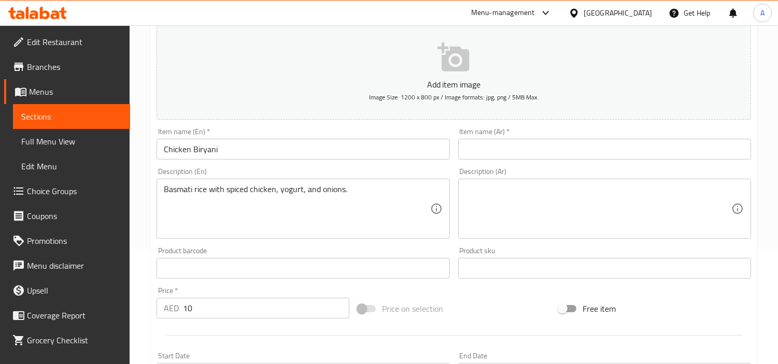
click at [484, 156] on input "text" at bounding box center [604, 149] width 293 height 21
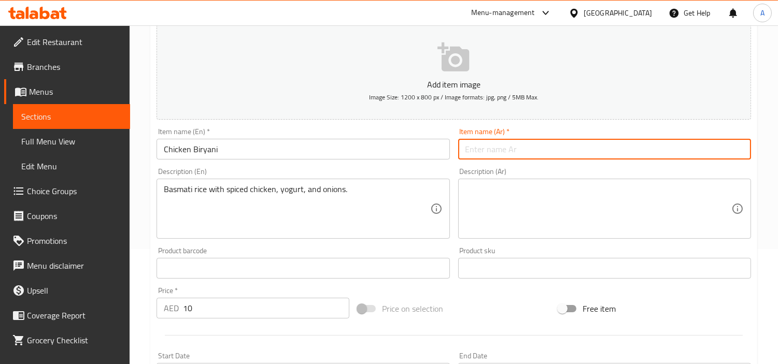
paste input "برياني دجاج"
type input "برياني دجاج"
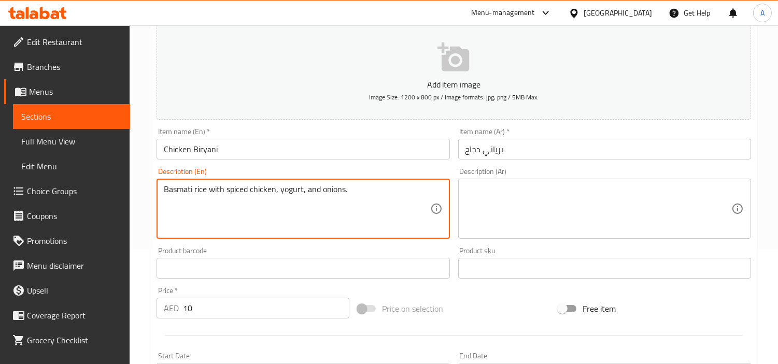
click at [329, 219] on textarea "Basmati rice with spiced chicken, yogurt, and onions." at bounding box center [297, 208] width 266 height 49
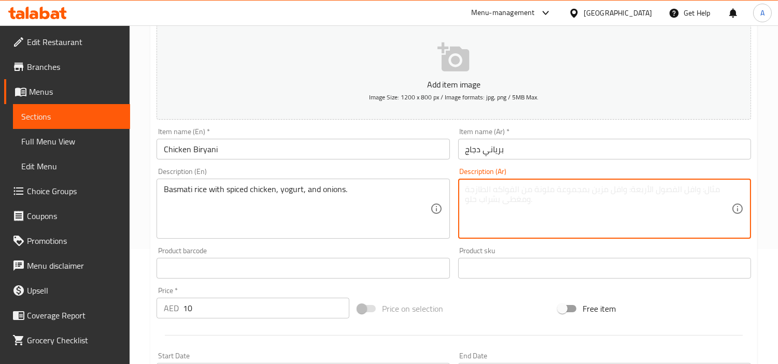
click at [527, 203] on textarea at bounding box center [598, 208] width 266 height 49
paste textarea "أرز بسمتي مع دجاج متبل، زبادي، وبصل."
type textarea "أرز بسمتي مع دجاج متبل، زبادي، وبصل."
click at [520, 151] on input "برياني دجاج" at bounding box center [604, 149] width 293 height 21
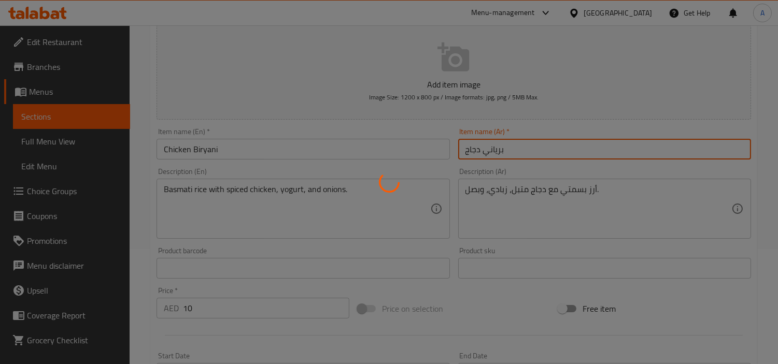
type input "0"
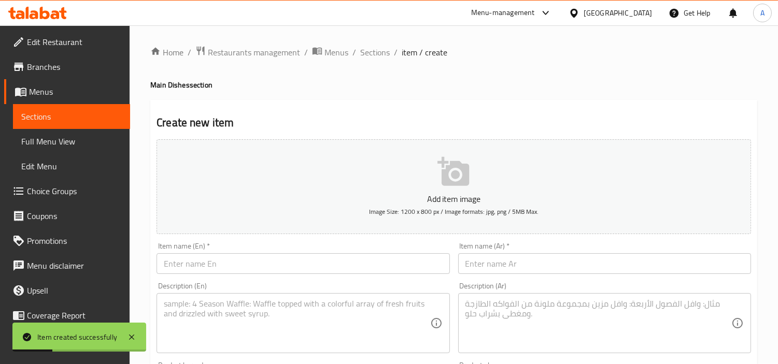
scroll to position [0, 0]
click at [379, 49] on span "Sections" at bounding box center [375, 53] width 30 height 12
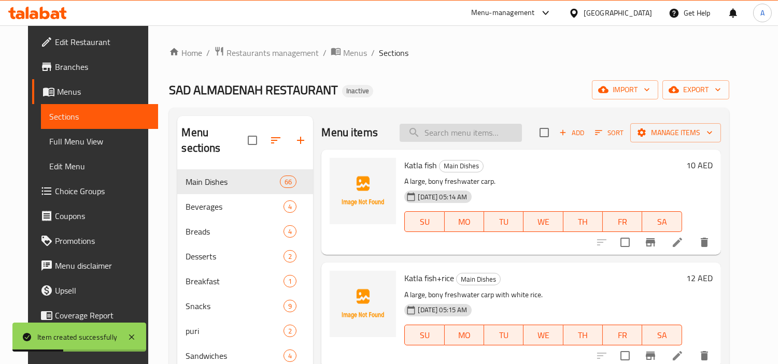
click at [439, 136] on input "search" at bounding box center [461, 133] width 122 height 18
paste input "Beef Biryani"
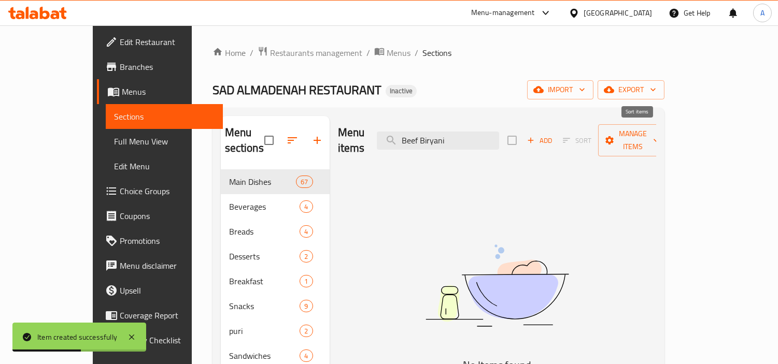
type input "Beef Biryani"
click at [553, 135] on span "Add" at bounding box center [540, 141] width 28 height 12
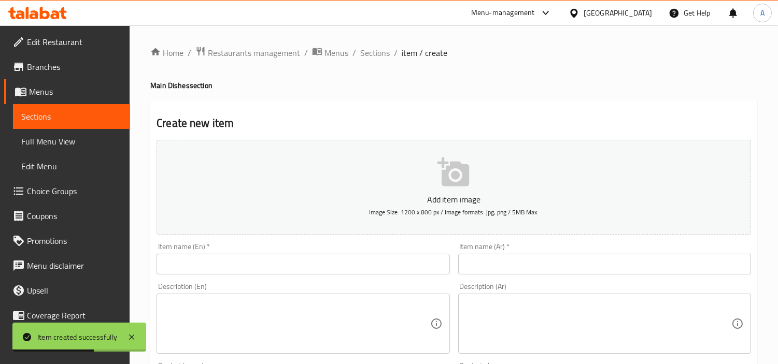
click at [229, 265] on input "text" at bounding box center [303, 264] width 293 height 21
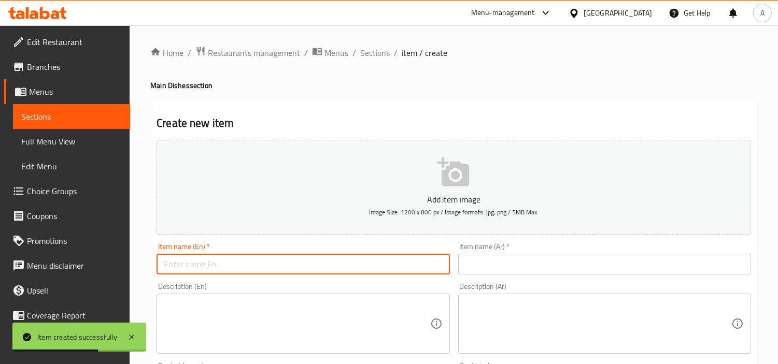
paste input "Beef Biryani"
type input "Beef Biryani"
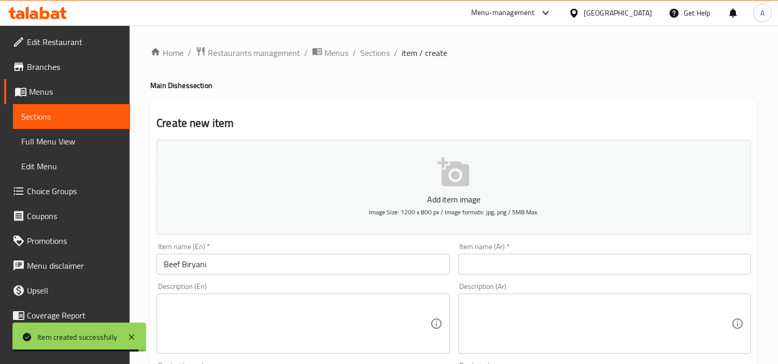
click at [361, 320] on textarea at bounding box center [297, 324] width 266 height 49
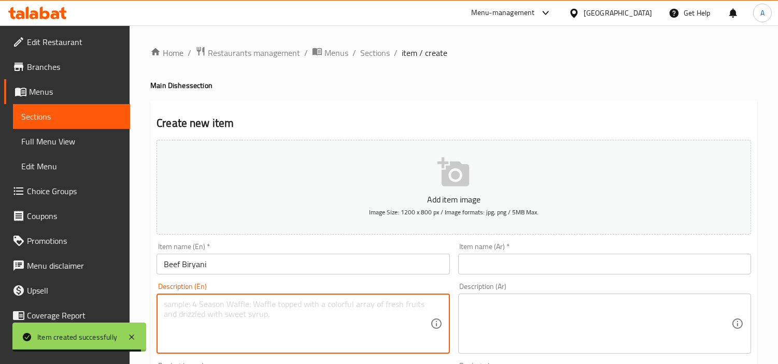
paste textarea "Basmati rice with spiced beef, yogurt, onions, and spices."
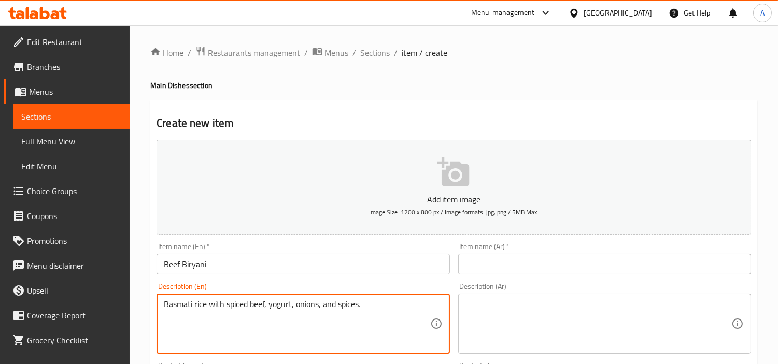
type textarea "Basmati rice with spiced beef, yogurt, onions, and spices."
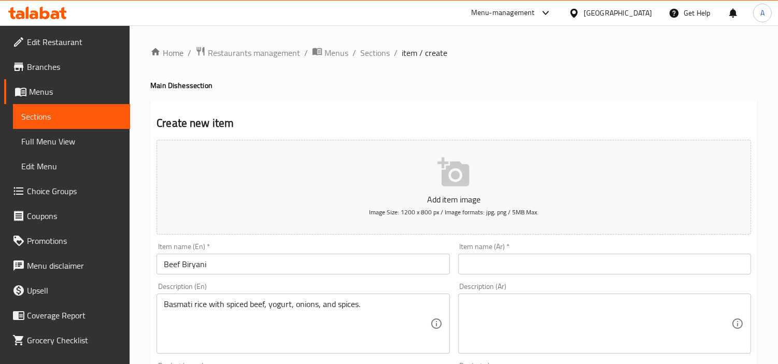
click at [520, 311] on textarea at bounding box center [598, 324] width 266 height 49
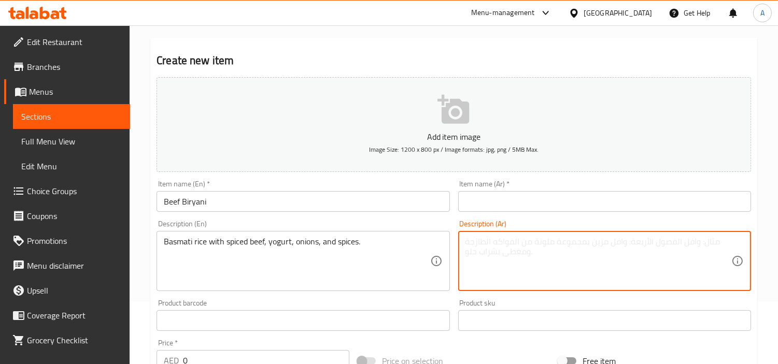
scroll to position [115, 0]
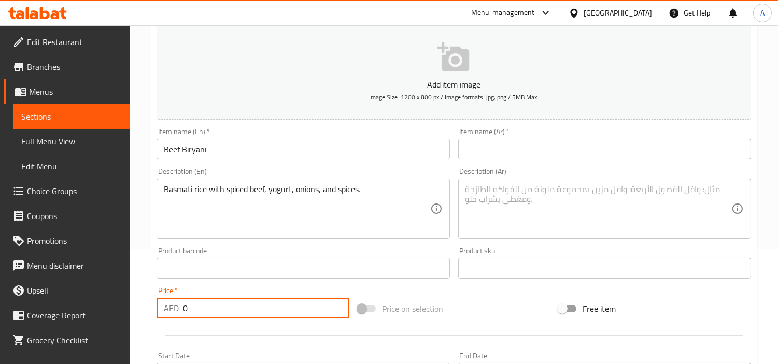
drag, startPoint x: 215, startPoint y: 305, endPoint x: 177, endPoint y: 303, distance: 37.9
click at [177, 303] on div "AED 0 Price *" at bounding box center [253, 308] width 193 height 21
type input "12"
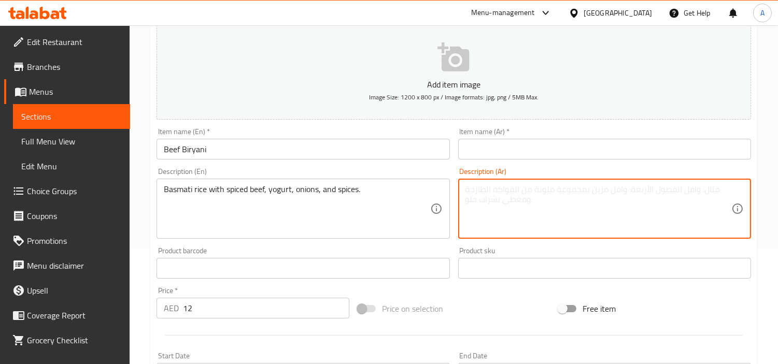
click at [482, 197] on textarea at bounding box center [598, 208] width 266 height 49
click at [227, 148] on input "Beef Biryani" at bounding box center [303, 149] width 293 height 21
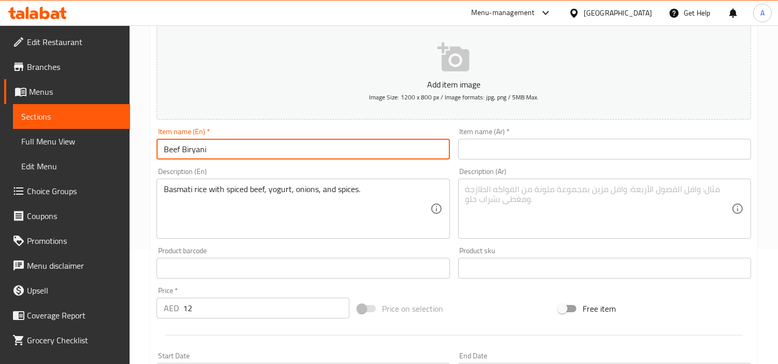
click at [227, 148] on input "Beef Biryani" at bounding box center [303, 149] width 293 height 21
click at [499, 143] on input "text" at bounding box center [604, 149] width 293 height 21
paste input "برياني لحم البقر"
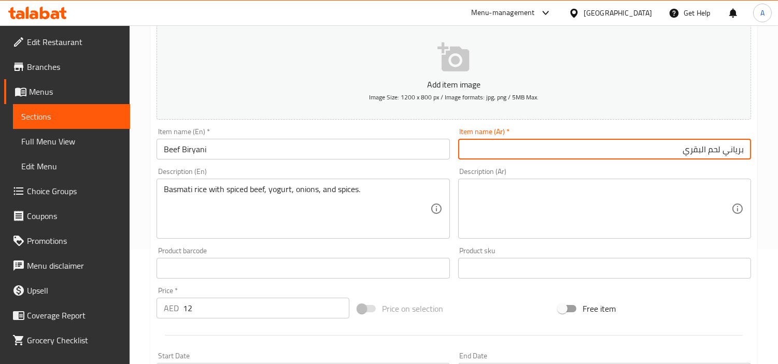
click at [700, 148] on input "برياني لحم البقري" at bounding box center [604, 149] width 293 height 21
type input "برياني لحم بقري"
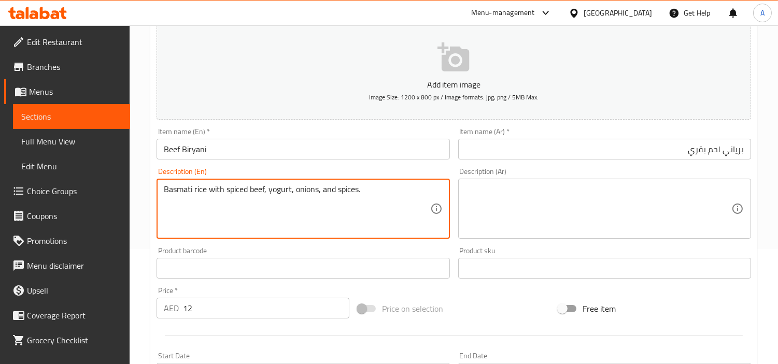
click at [219, 225] on textarea "Basmati rice with spiced beef, yogurt, onions, and spices." at bounding box center [297, 208] width 266 height 49
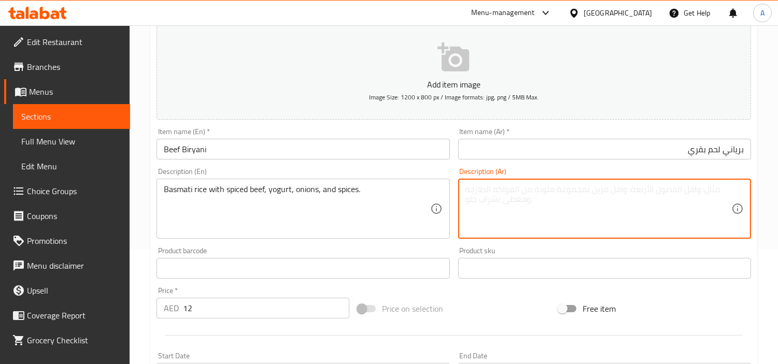
click at [513, 212] on textarea at bounding box center [598, 208] width 266 height 49
paste textarea "أرز بسمتي مع لحم البقر المتبل والزبادي والبصل والتوابل."
click at [691, 146] on input "برياني لحم بقري" at bounding box center [604, 149] width 293 height 21
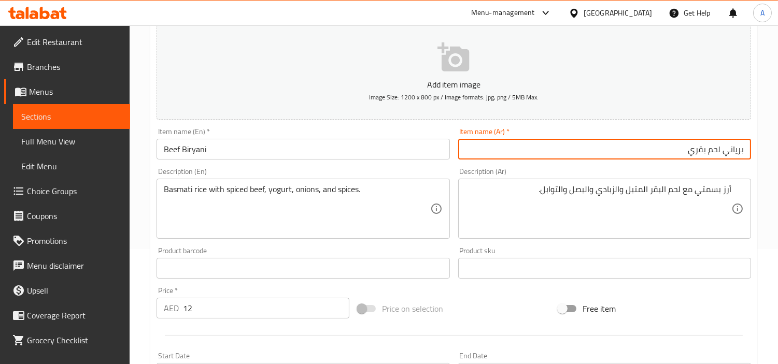
click at [691, 146] on input "برياني لحم بقري" at bounding box center [604, 149] width 293 height 21
drag, startPoint x: 719, startPoint y: 220, endPoint x: 713, endPoint y: 218, distance: 6.3
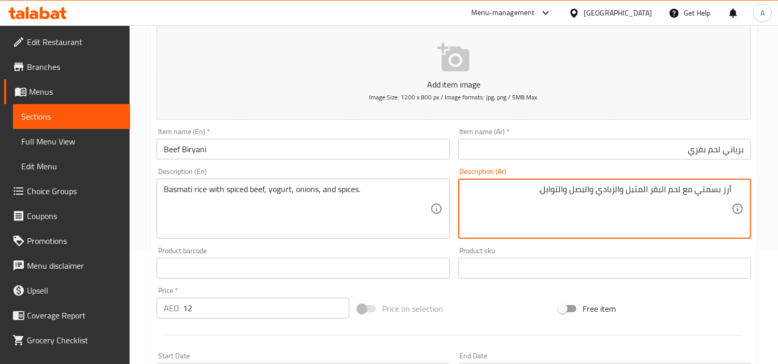
click at [661, 190] on textarea "أرز بسمتي مع لحم البقر المتبل والزبادي والبصل والتوابل." at bounding box center [598, 208] width 266 height 49
paste textarea "قري"
click at [645, 191] on textarea "أرز بسمتي مع لحم بقري المتبل والزبادي والبصل والتوابل." at bounding box center [598, 208] width 266 height 49
type textarea "أرز بسمتي مع لحم بقري متبل والزبادي والبصل والتوابل."
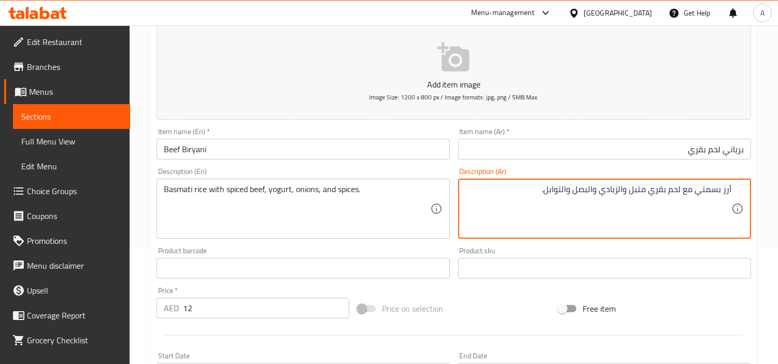
click at [544, 162] on div "Item name (Ar)   * برياني لحم بقري Item name (Ar) *" at bounding box center [604, 144] width 301 height 40
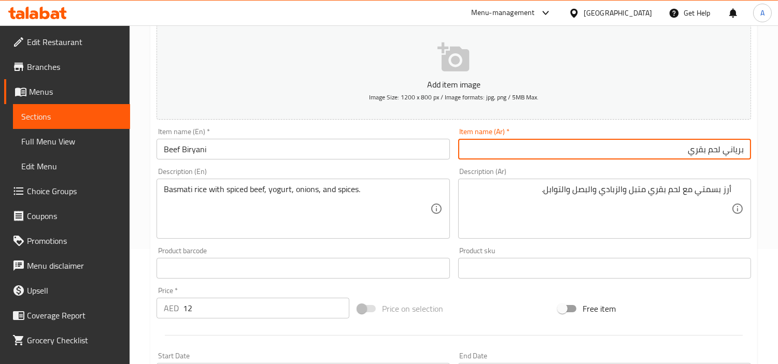
click at [542, 157] on input "برياني لحم بقري" at bounding box center [604, 149] width 293 height 21
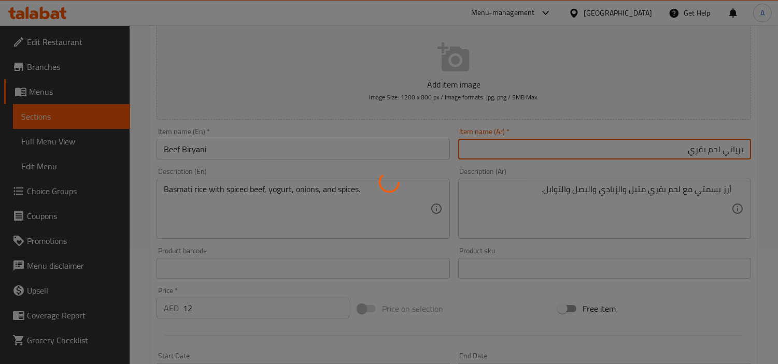
type input "0"
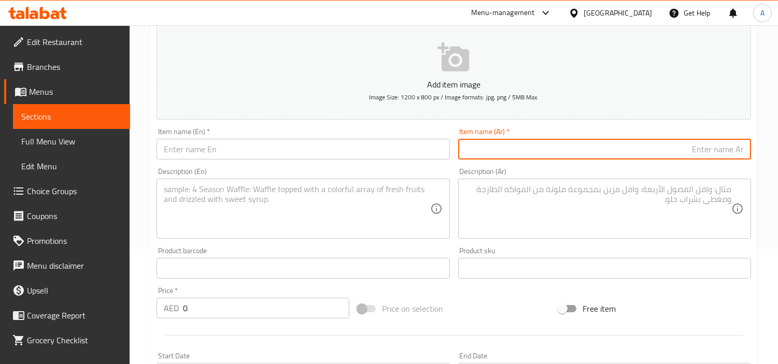
click at [521, 147] on input "text" at bounding box center [604, 149] width 293 height 21
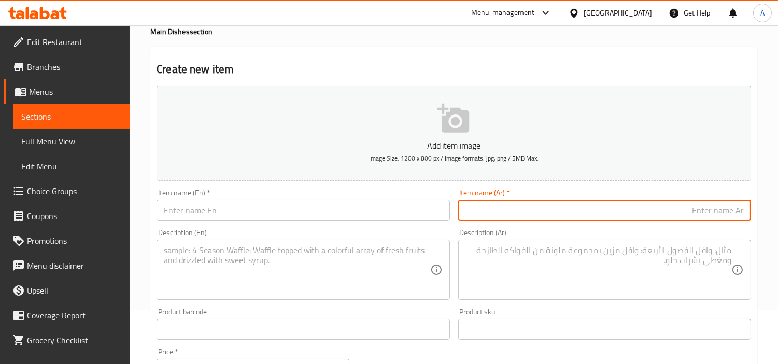
scroll to position [0, 0]
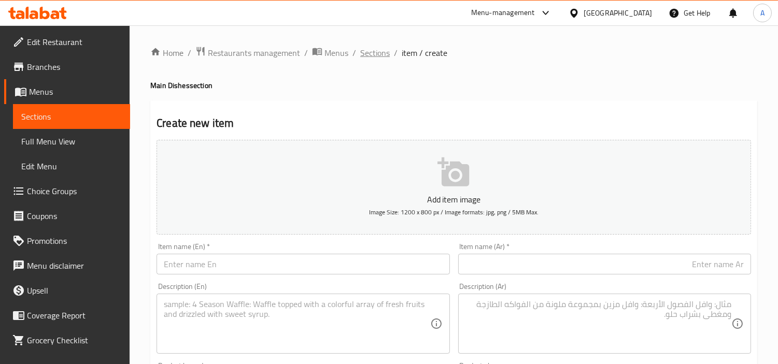
click at [384, 49] on span "Sections" at bounding box center [375, 53] width 30 height 12
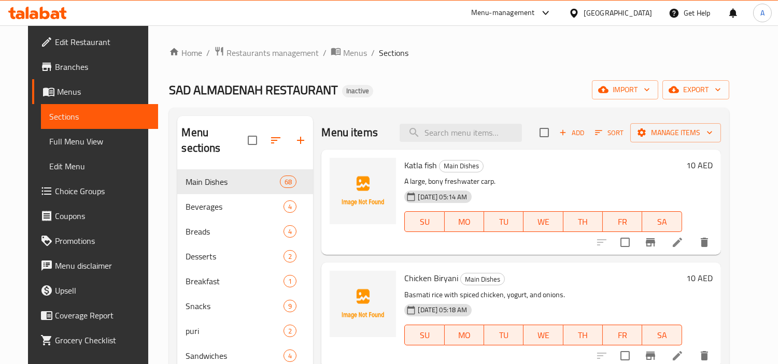
click at [439, 82] on div "SAD ALMADENAH RESTAURANT Inactive import export" at bounding box center [449, 89] width 560 height 19
click at [431, 38] on div "Home / Restaurants management / Menus / Sections SAD ALMADENAH RESTAURANT Inact…" at bounding box center [448, 278] width 601 height 506
